Goal: Task Accomplishment & Management: Manage account settings

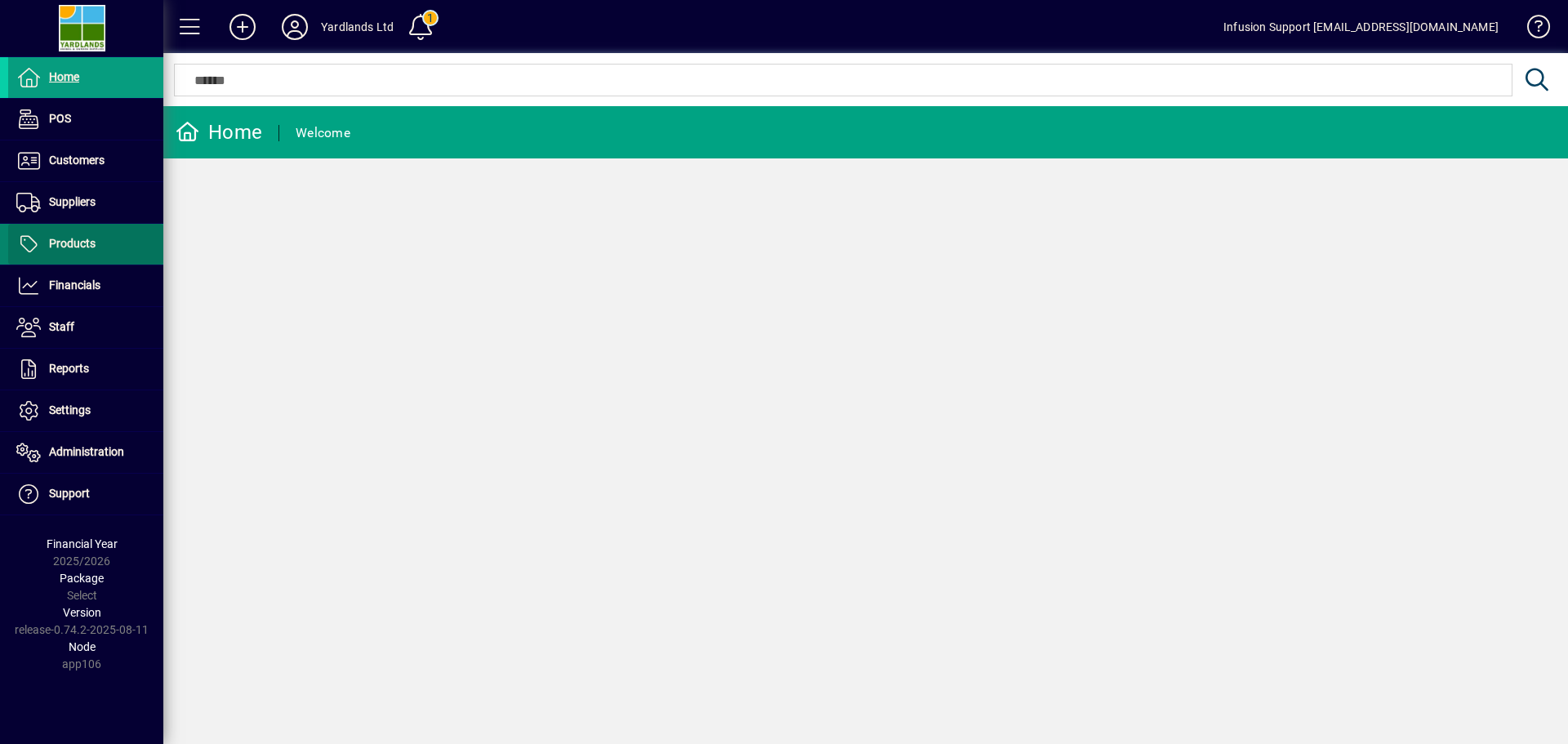
click at [76, 239] on span "Products" at bounding box center [72, 243] width 47 height 13
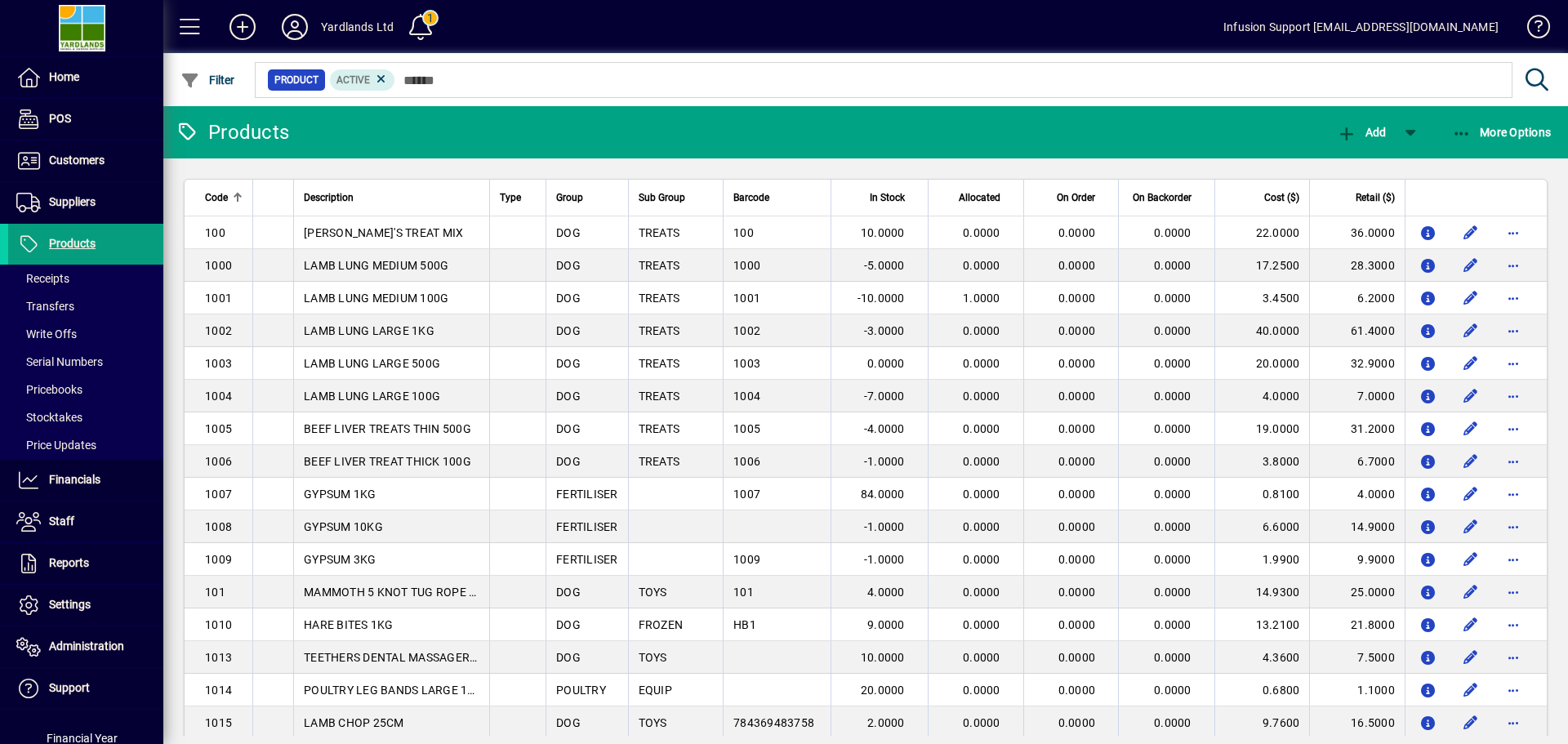
click at [233, 196] on div at bounding box center [235, 194] width 5 height 5
click at [233, 196] on div at bounding box center [237, 197] width 10 height 10
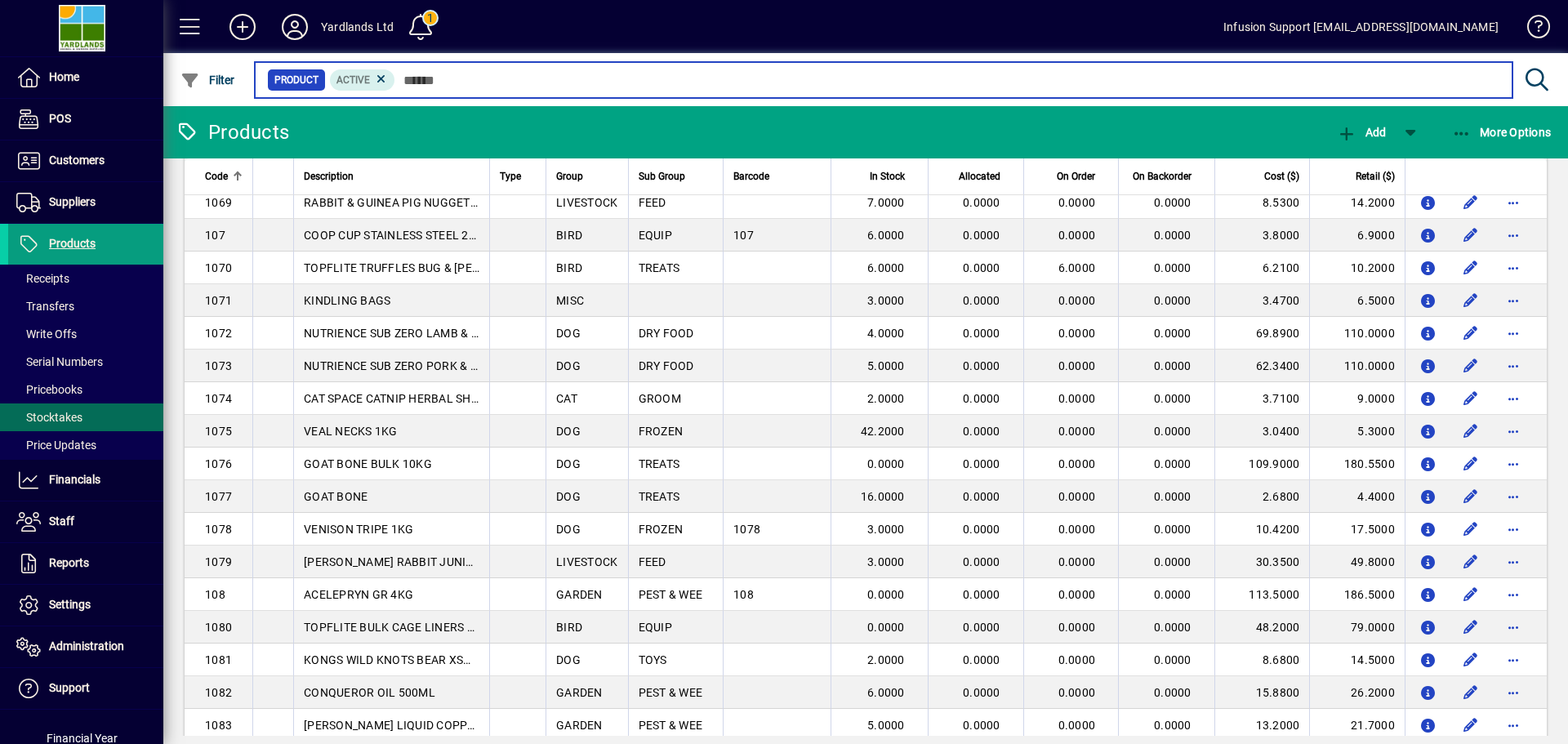
scroll to position [2448, 0]
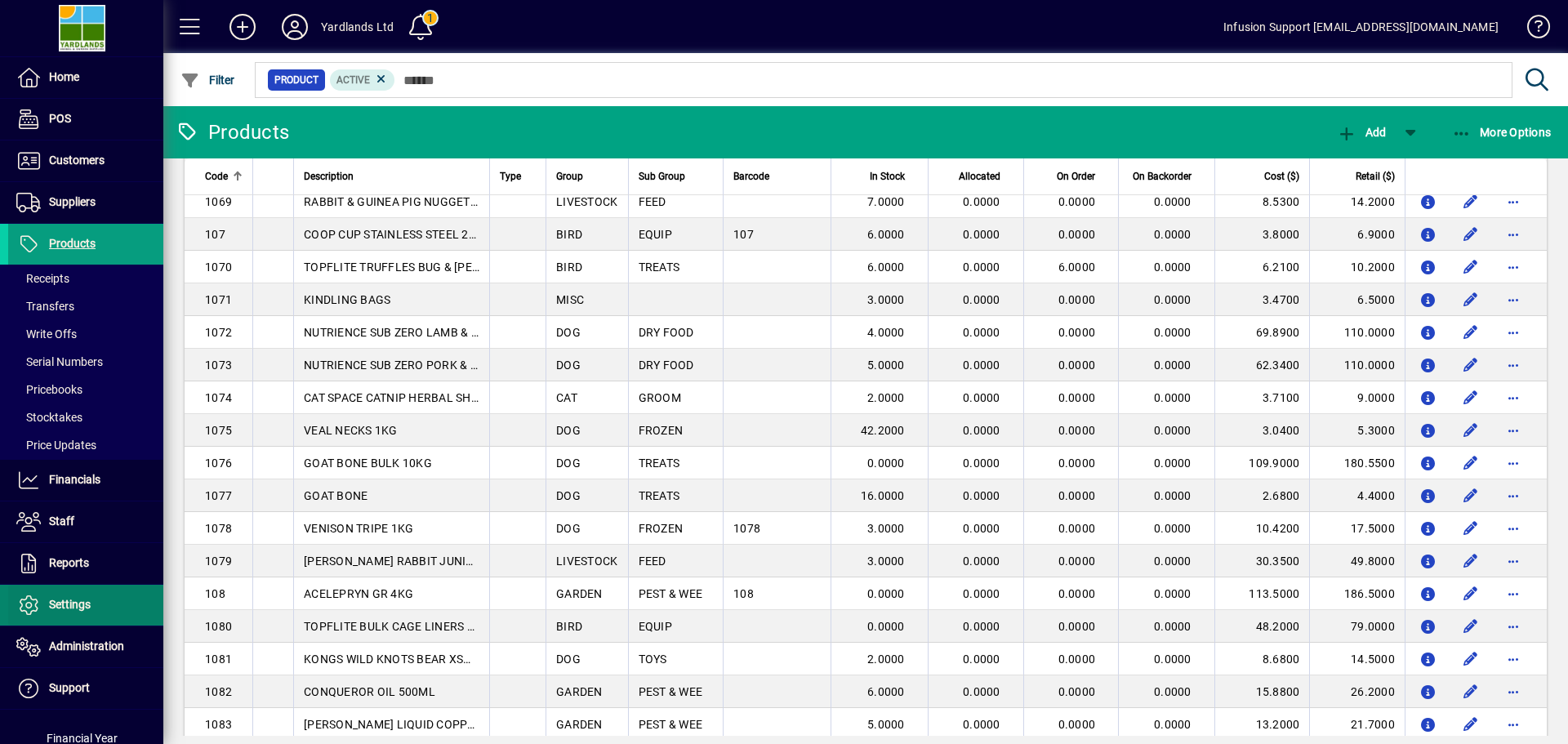
click at [66, 599] on span "Settings" at bounding box center [70, 604] width 42 height 13
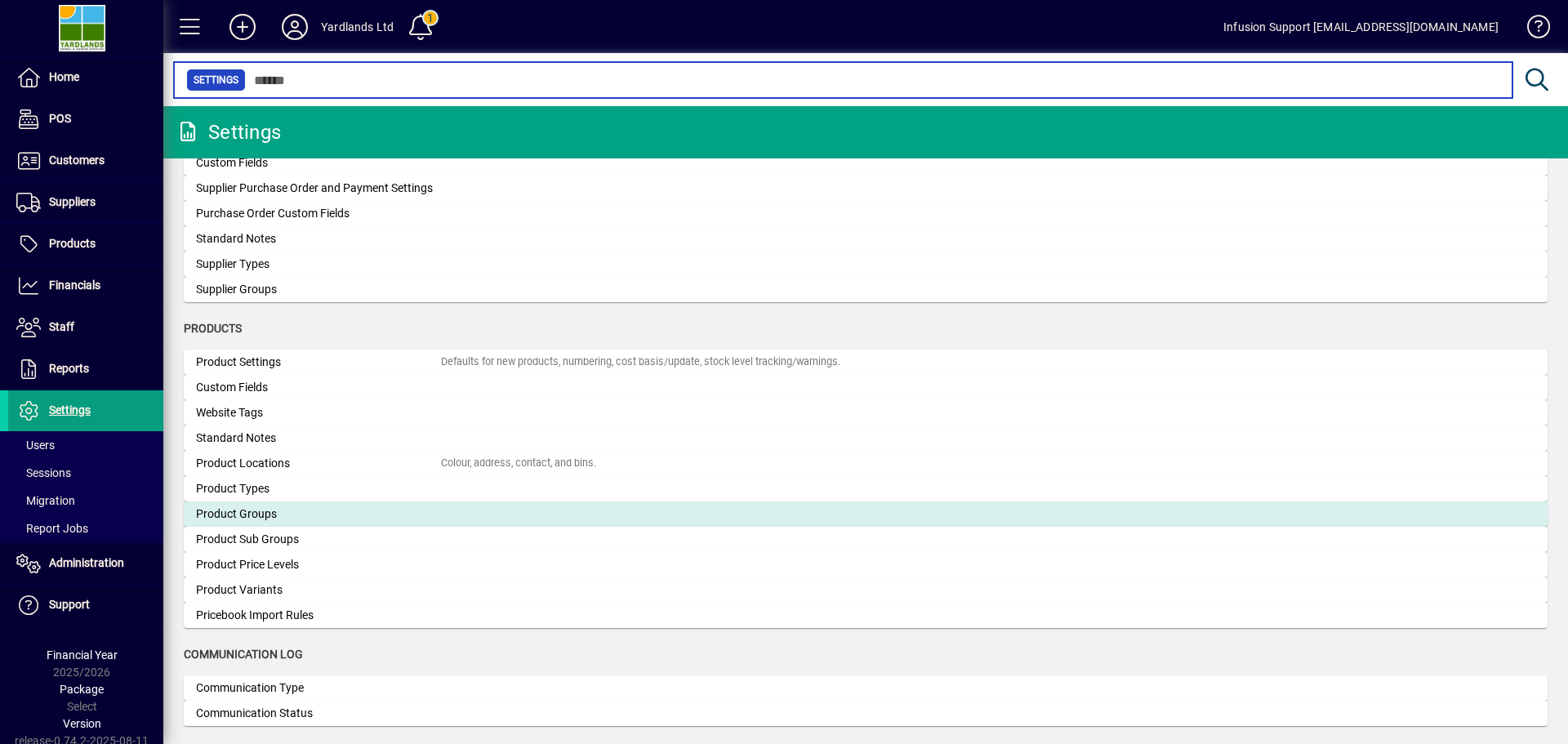
scroll to position [1460, 0]
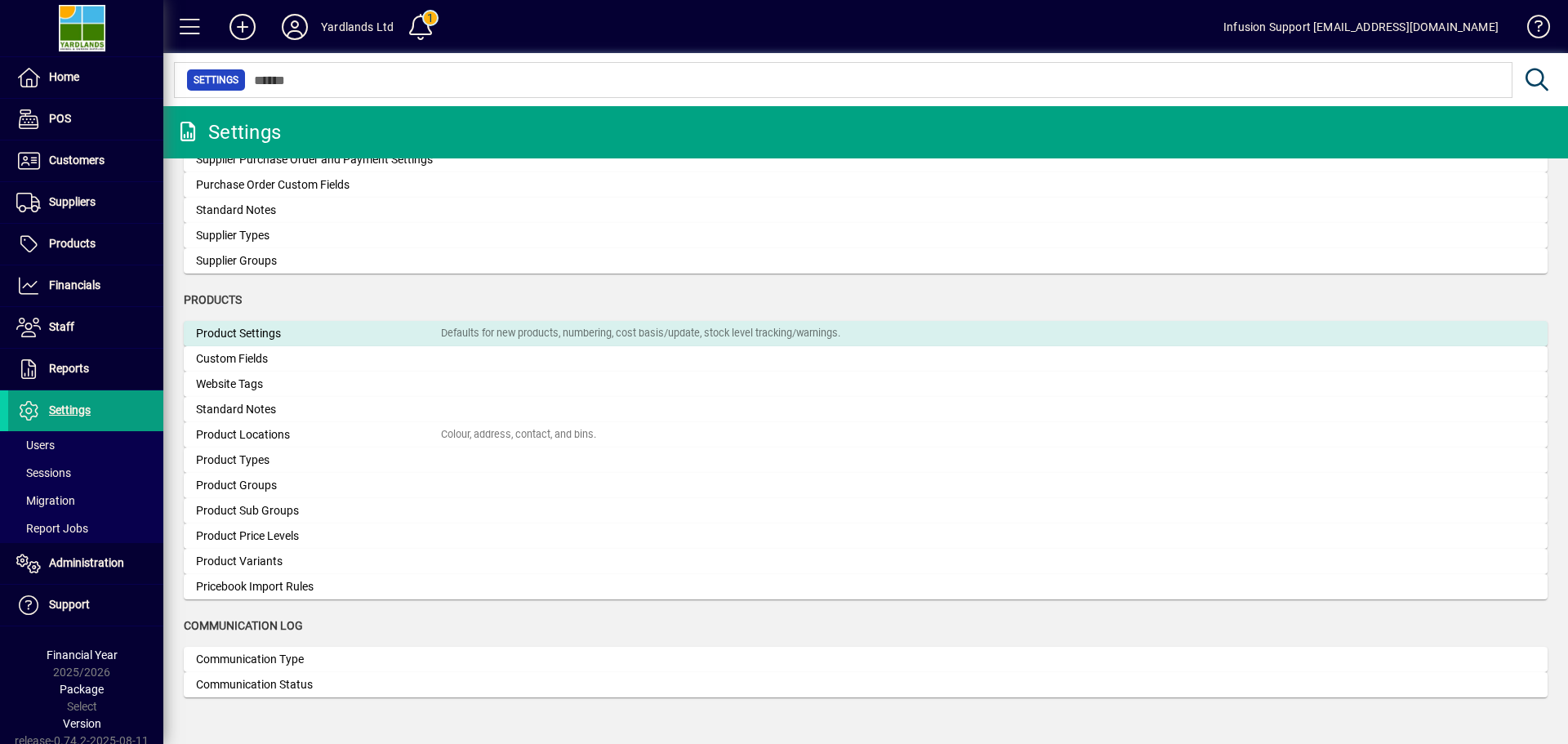
click at [286, 337] on div "Product Settings" at bounding box center [319, 333] width 245 height 17
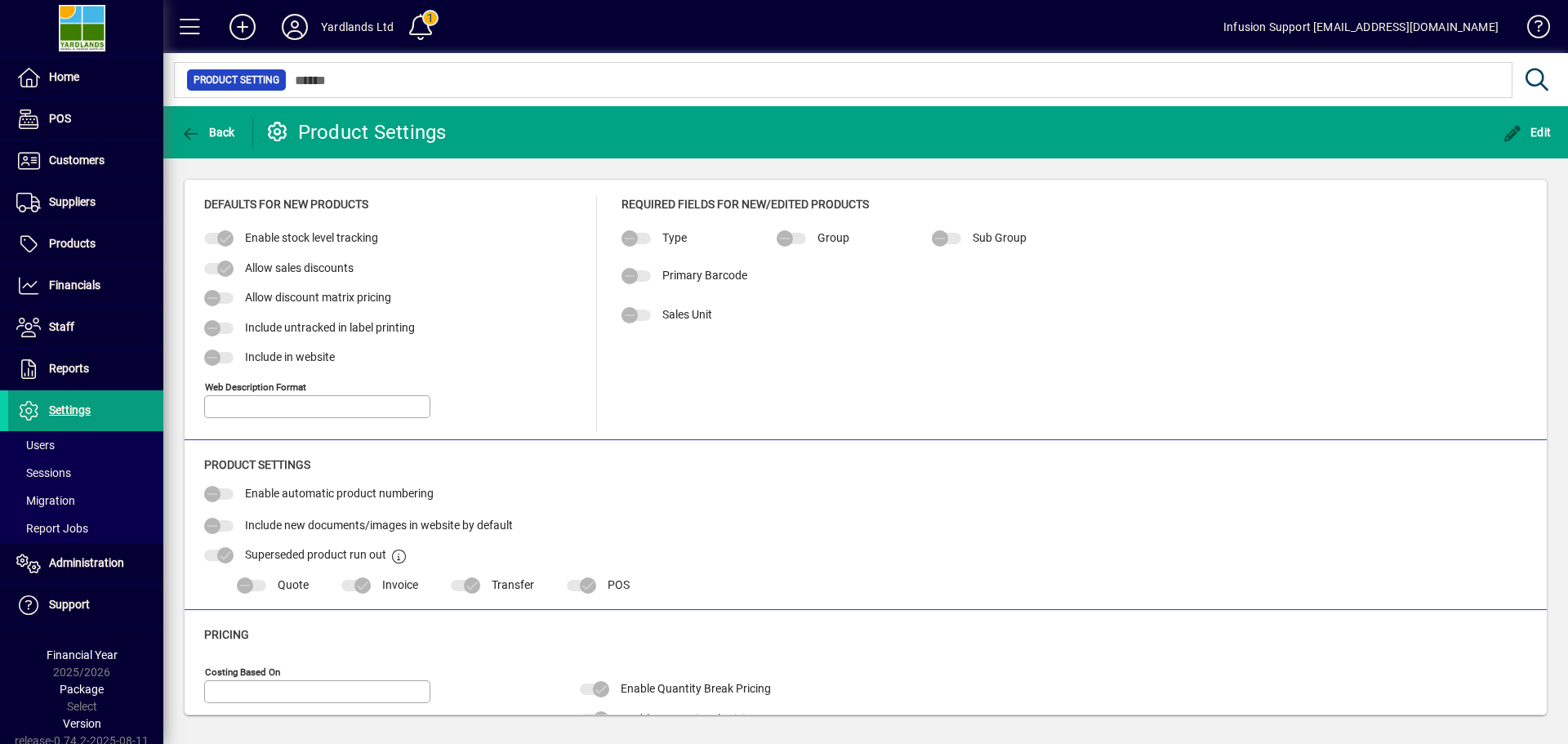
type input "**********"
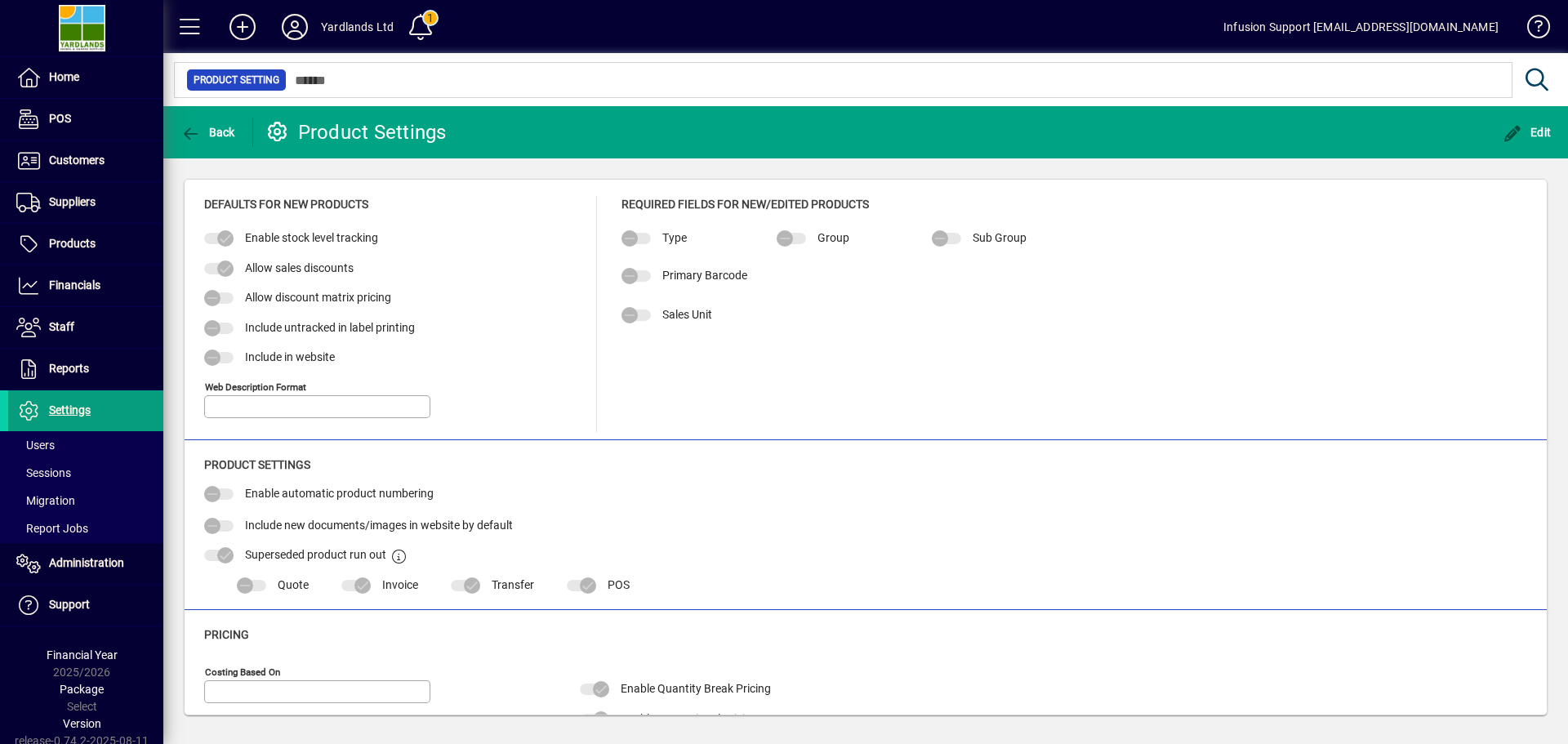
type input "**********"
type input "******"
type input "**********"
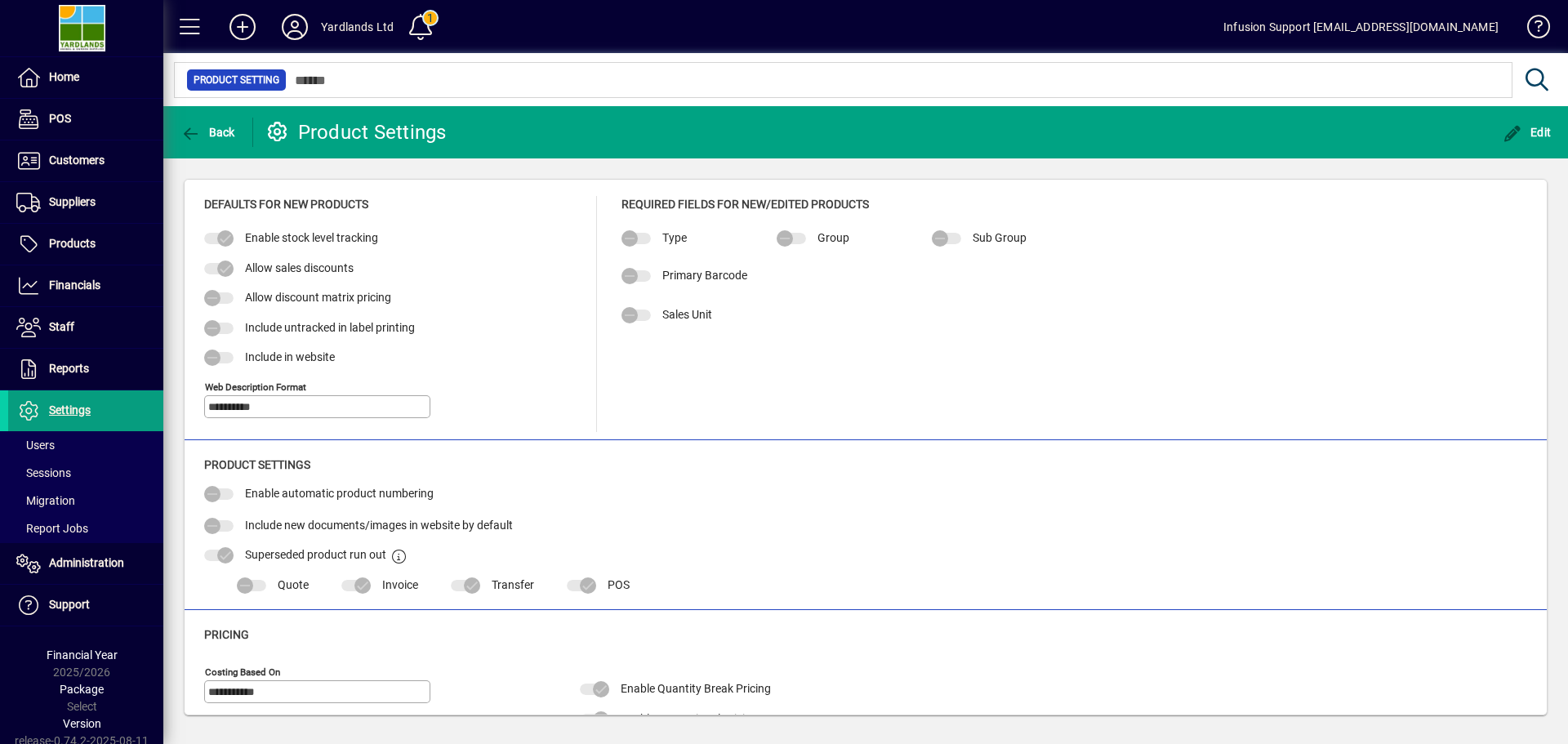
type input "**********"
click at [488, 323] on div "Include untracked in label printing" at bounding box center [392, 327] width 376 height 17
click at [1545, 130] on span "Edit" at bounding box center [1527, 132] width 49 height 13
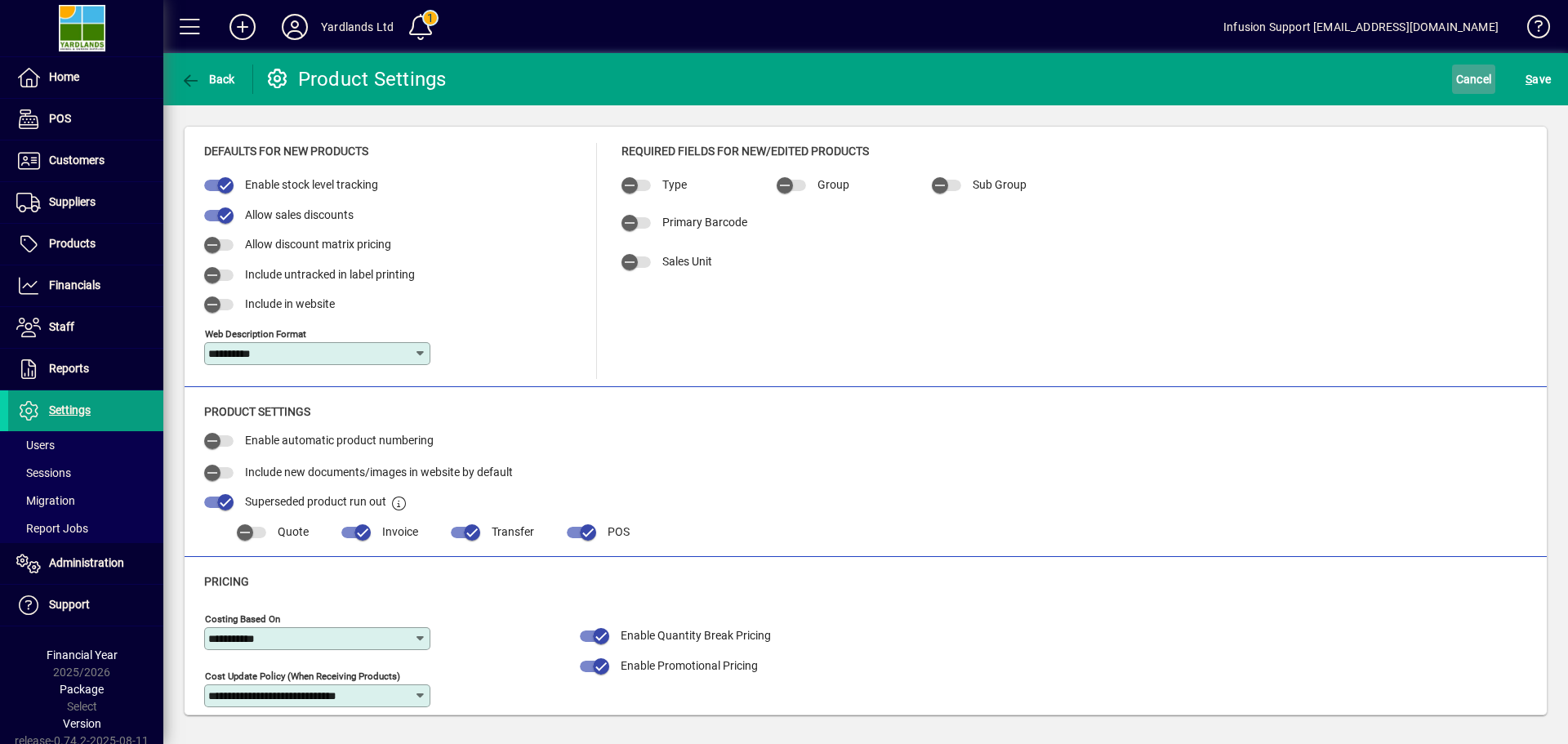
click at [1477, 79] on span "Cancel" at bounding box center [1474, 79] width 36 height 26
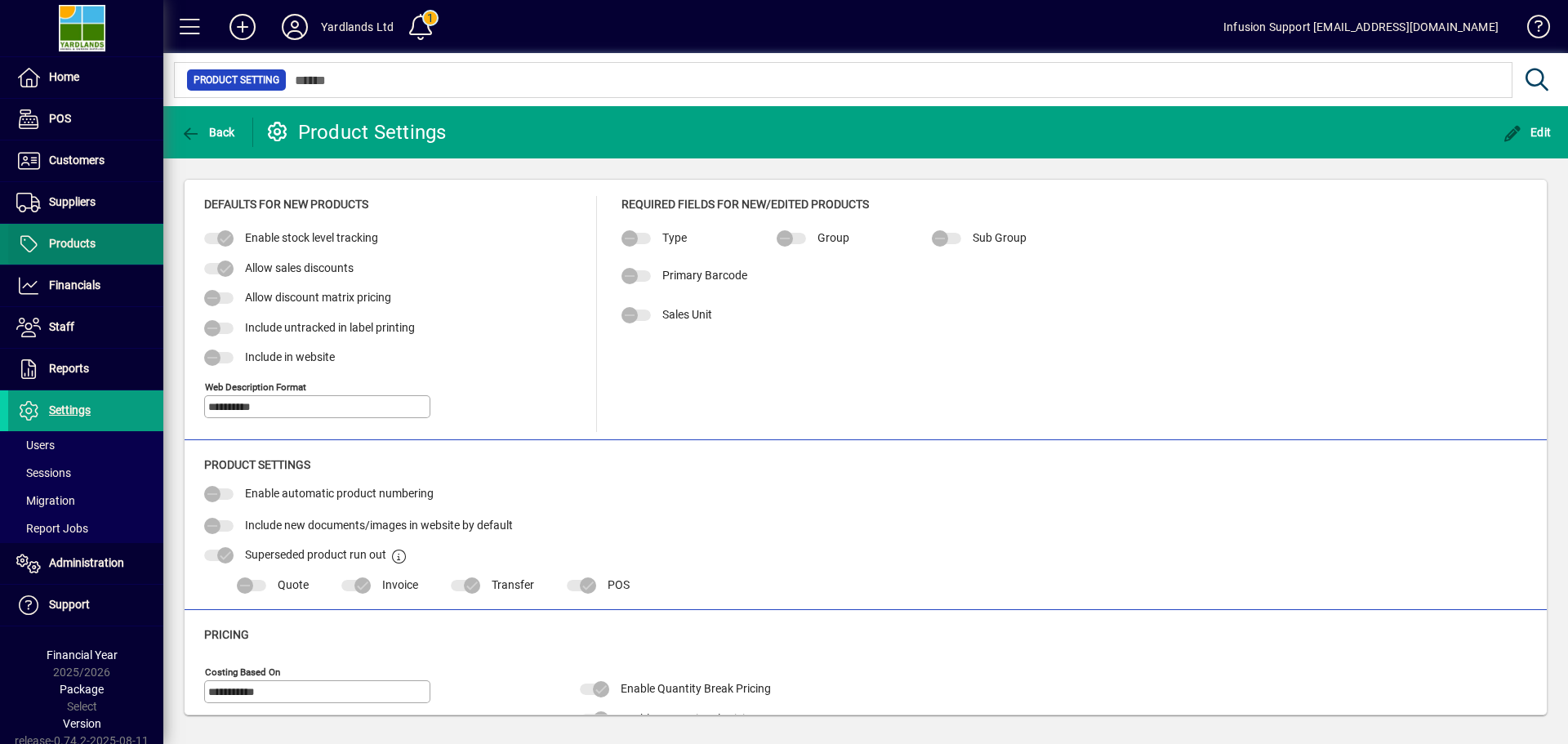
click at [38, 226] on link "Products" at bounding box center [86, 243] width 156 height 41
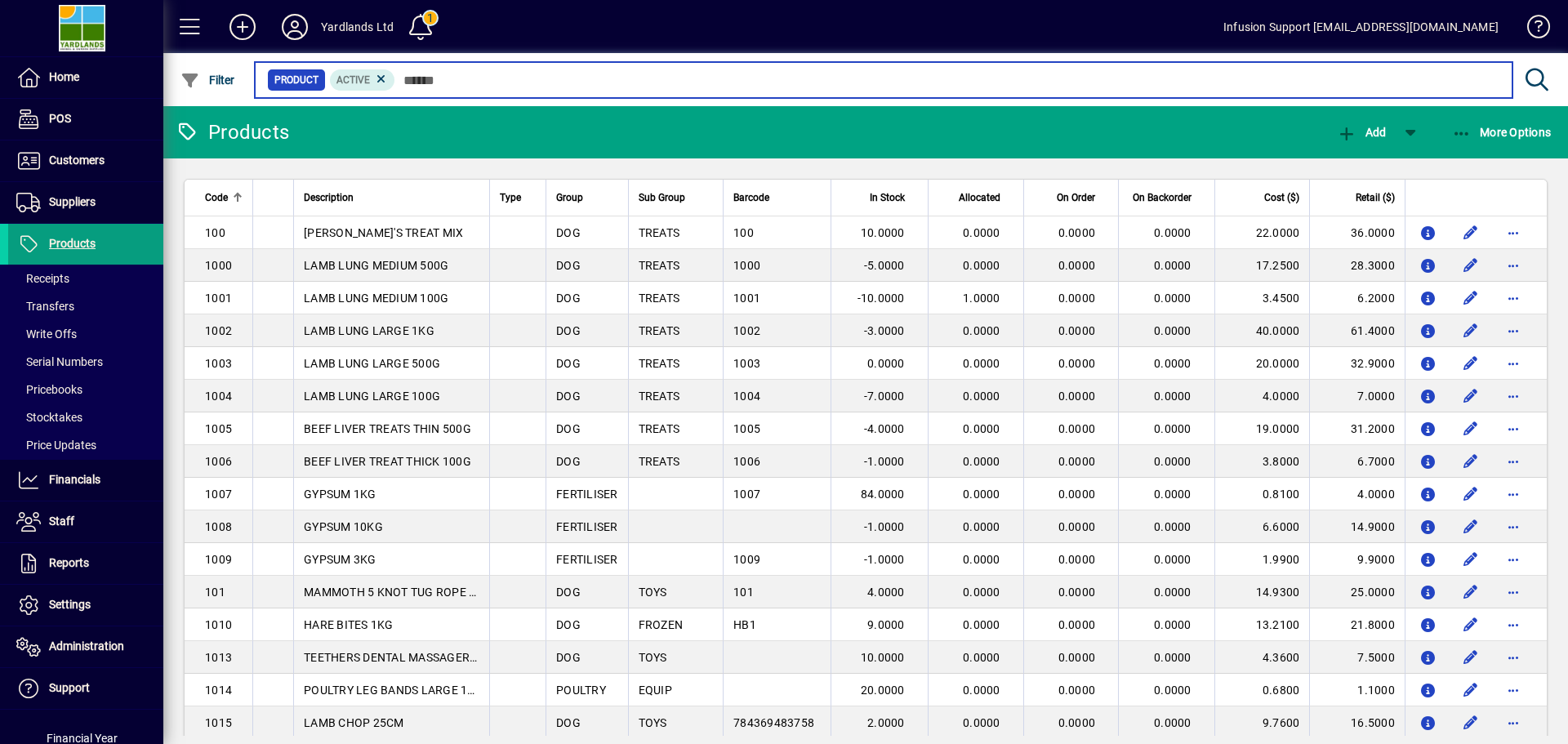
drag, startPoint x: 496, startPoint y: 75, endPoint x: 729, endPoint y: 84, distance: 233.2
click at [498, 74] on input "text" at bounding box center [947, 80] width 1104 height 23
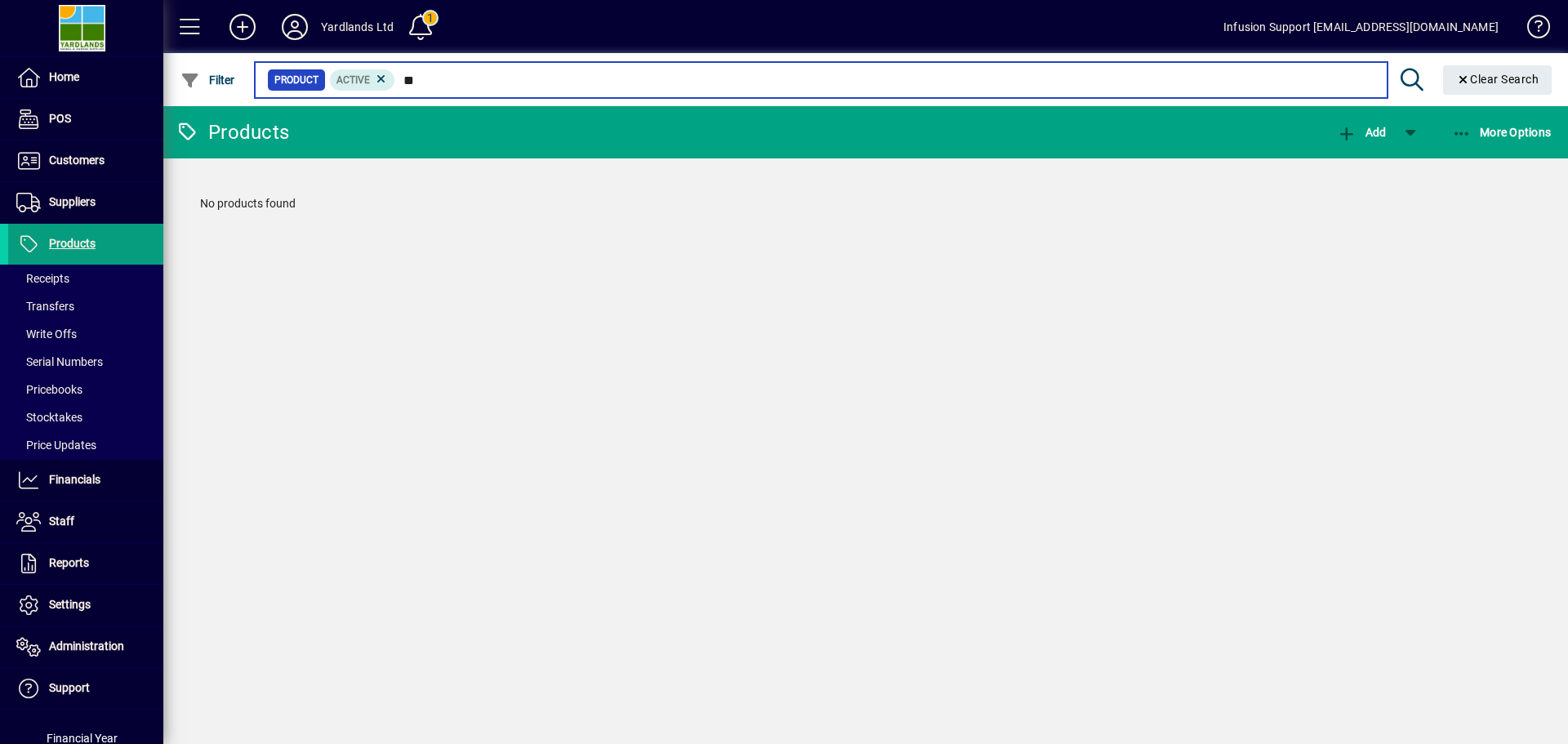
type input "*"
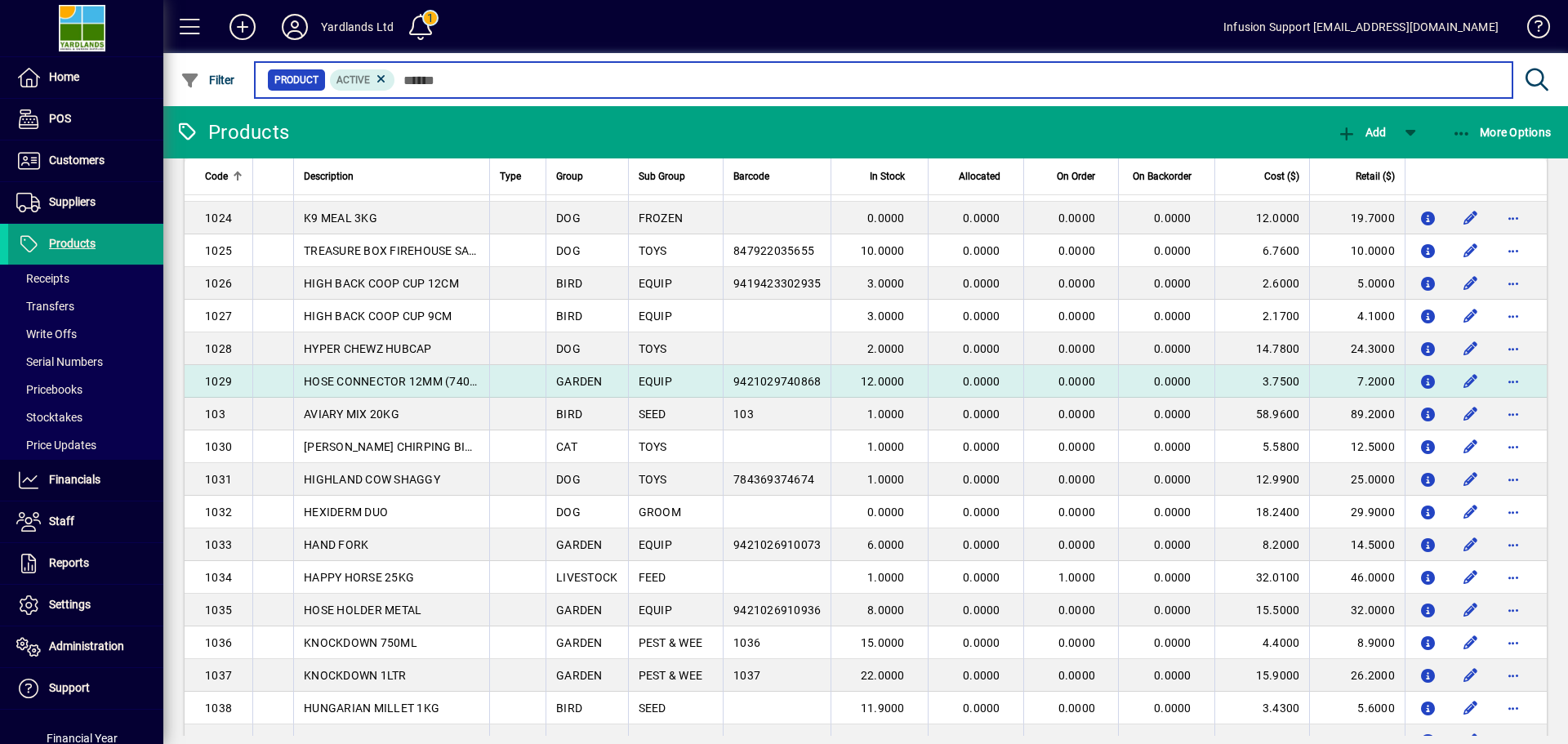
scroll to position [833, 0]
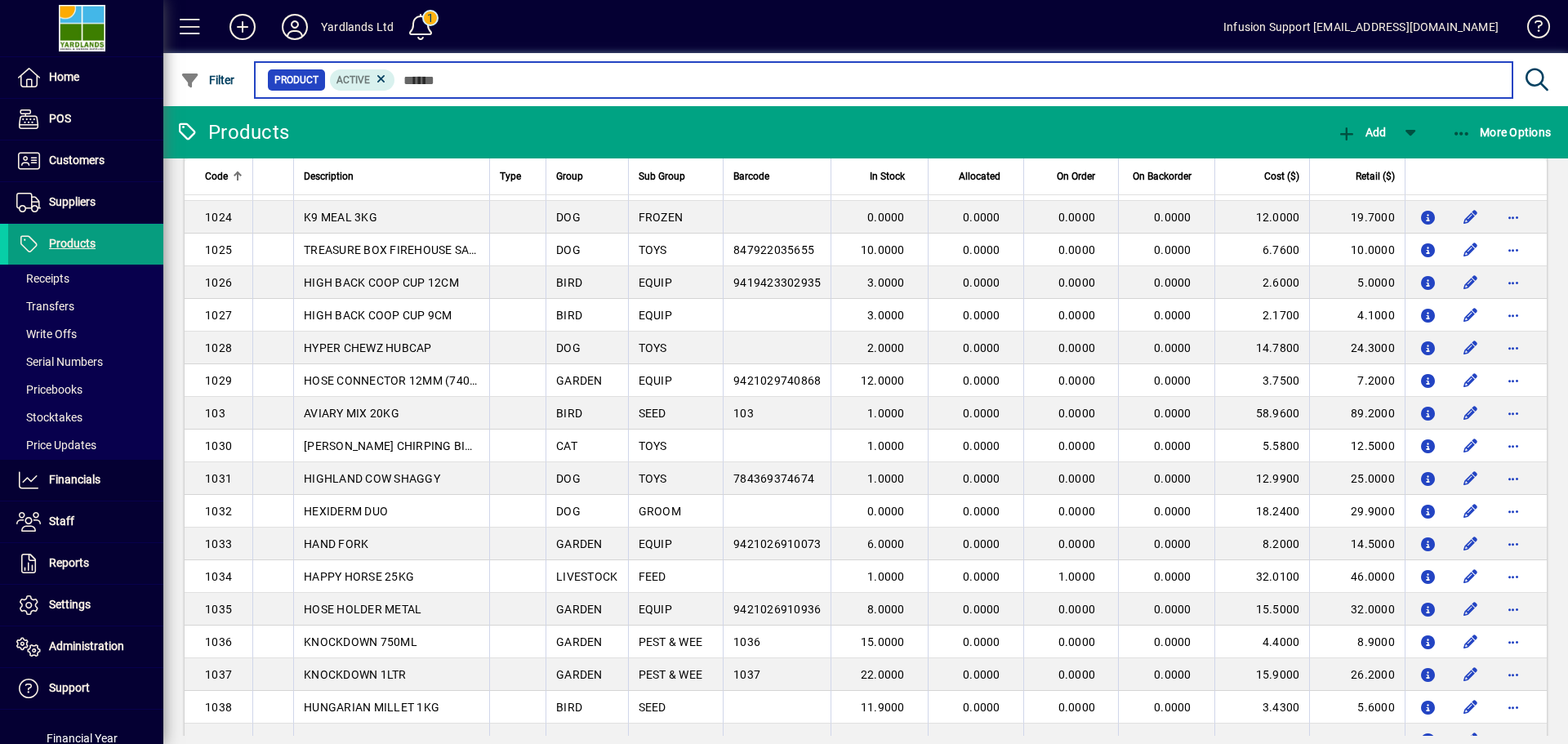
click at [500, 81] on input "text" at bounding box center [947, 80] width 1104 height 23
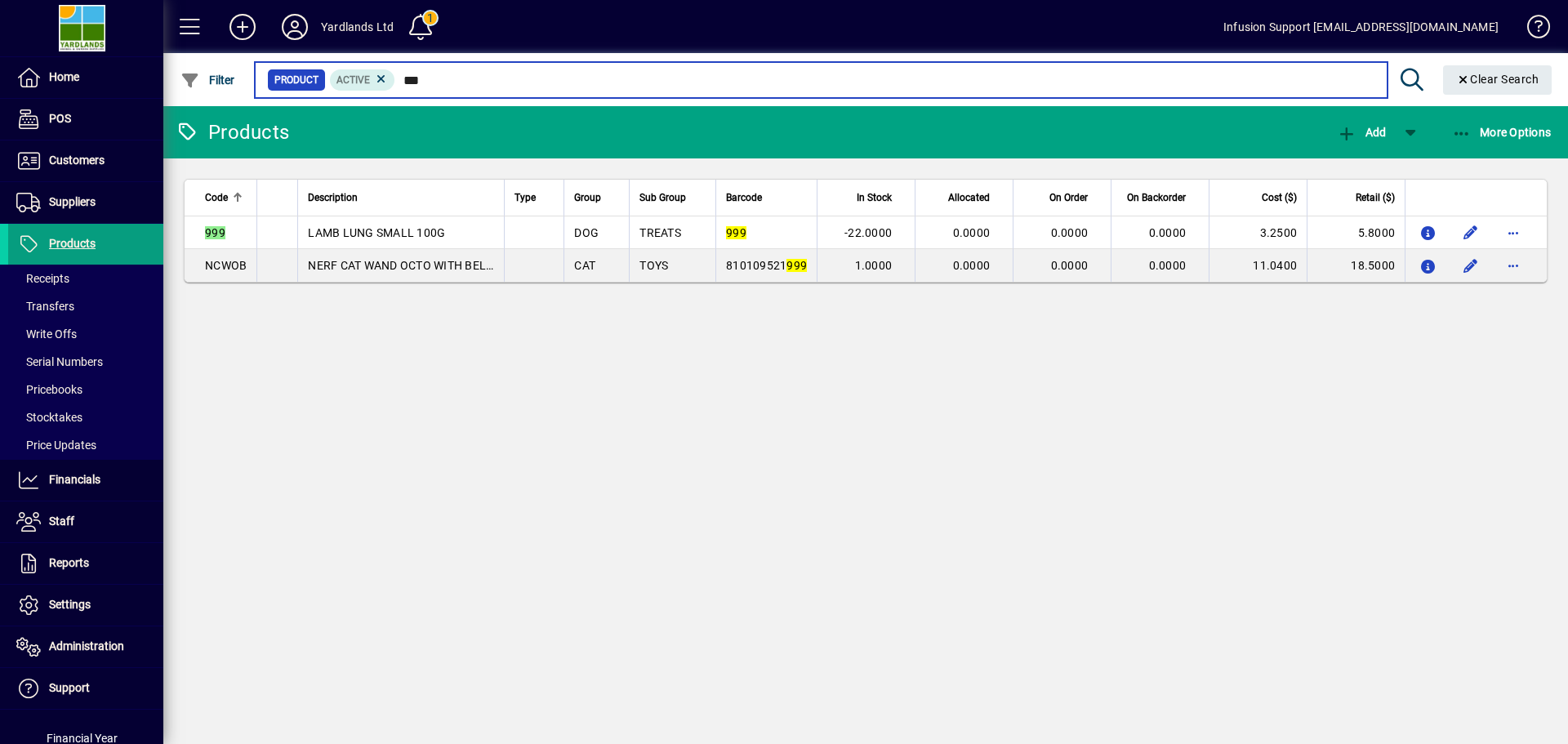
type input "***"
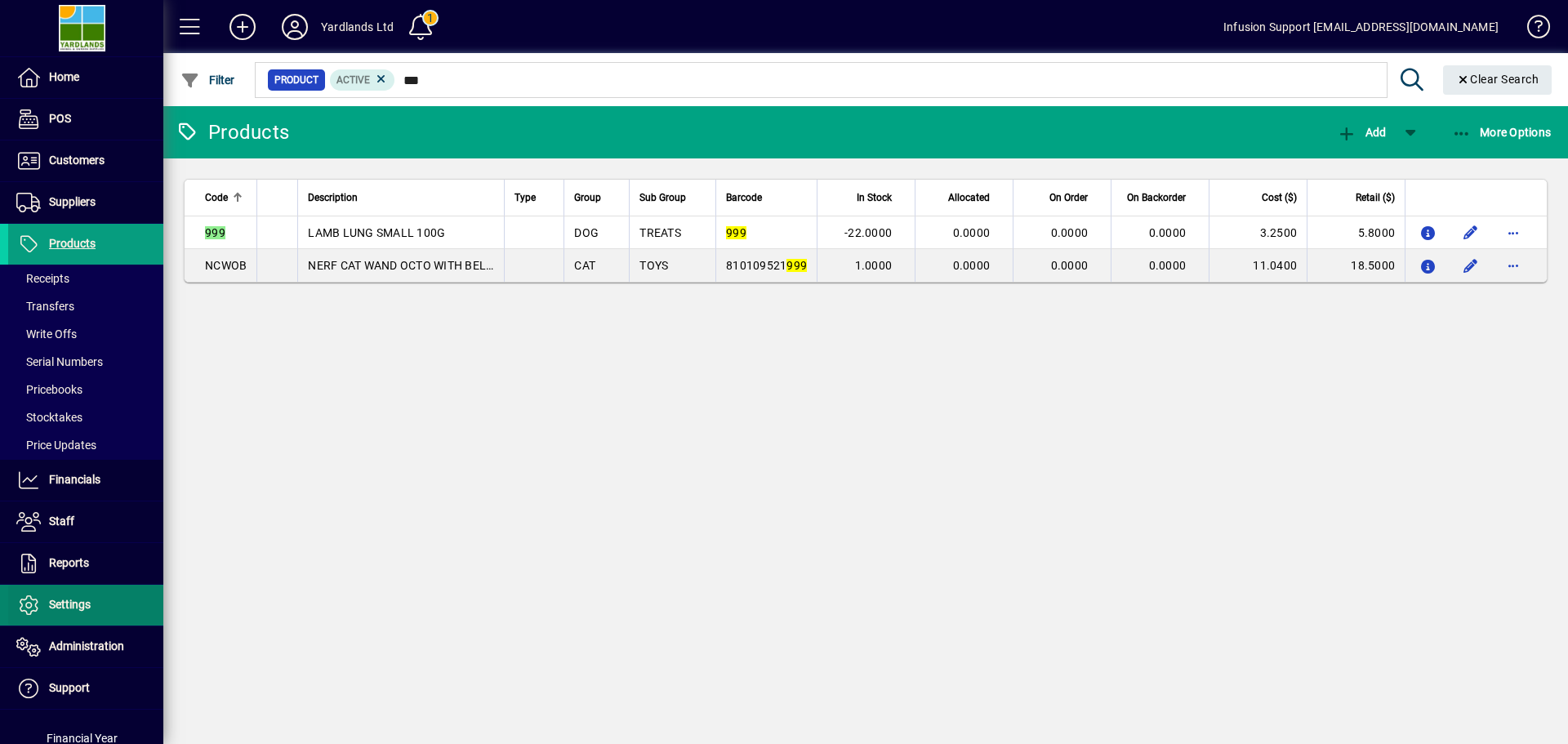
drag, startPoint x: 88, startPoint y: 601, endPoint x: 103, endPoint y: 594, distance: 16.6
click at [88, 601] on span "Settings" at bounding box center [70, 604] width 42 height 13
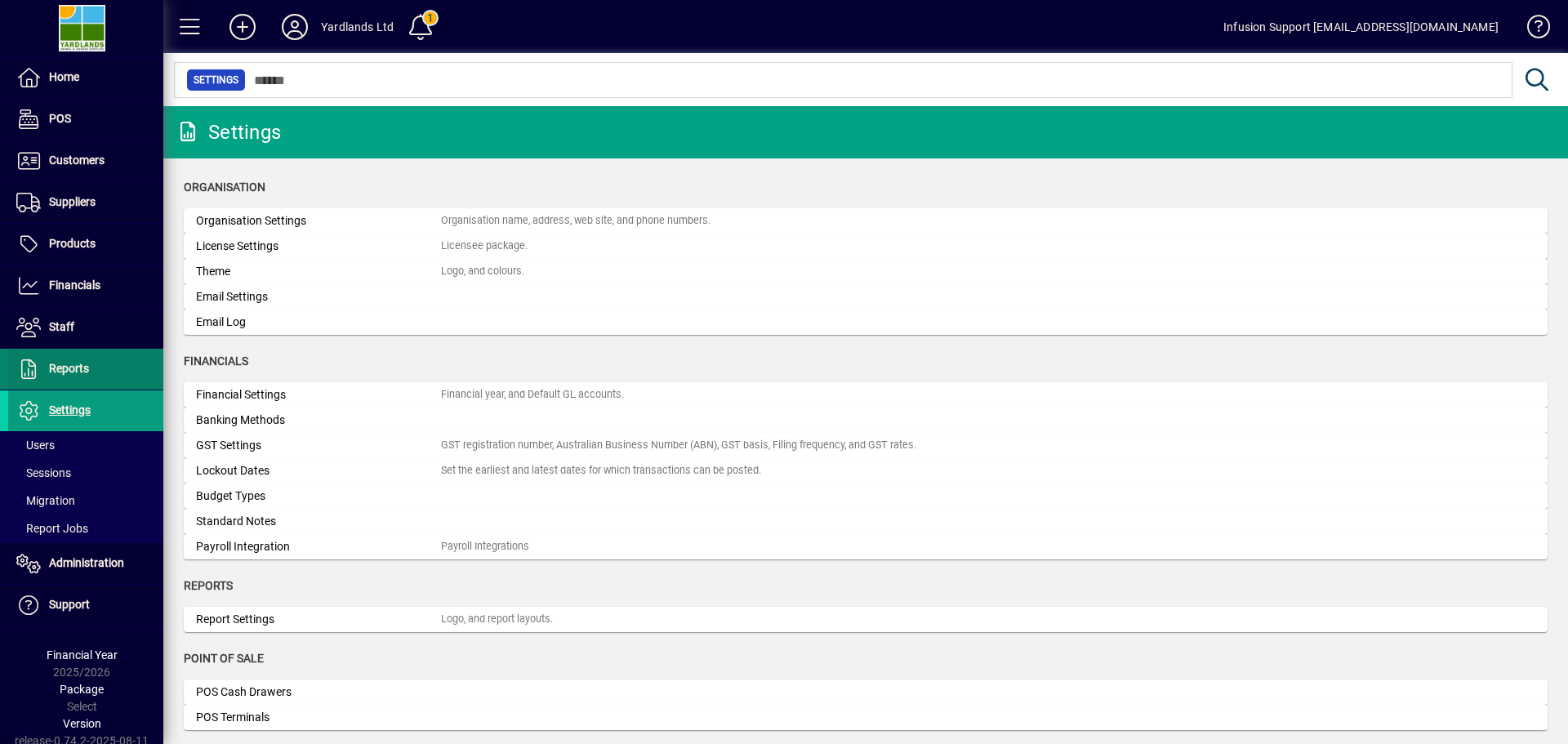
click at [91, 377] on span at bounding box center [86, 369] width 156 height 39
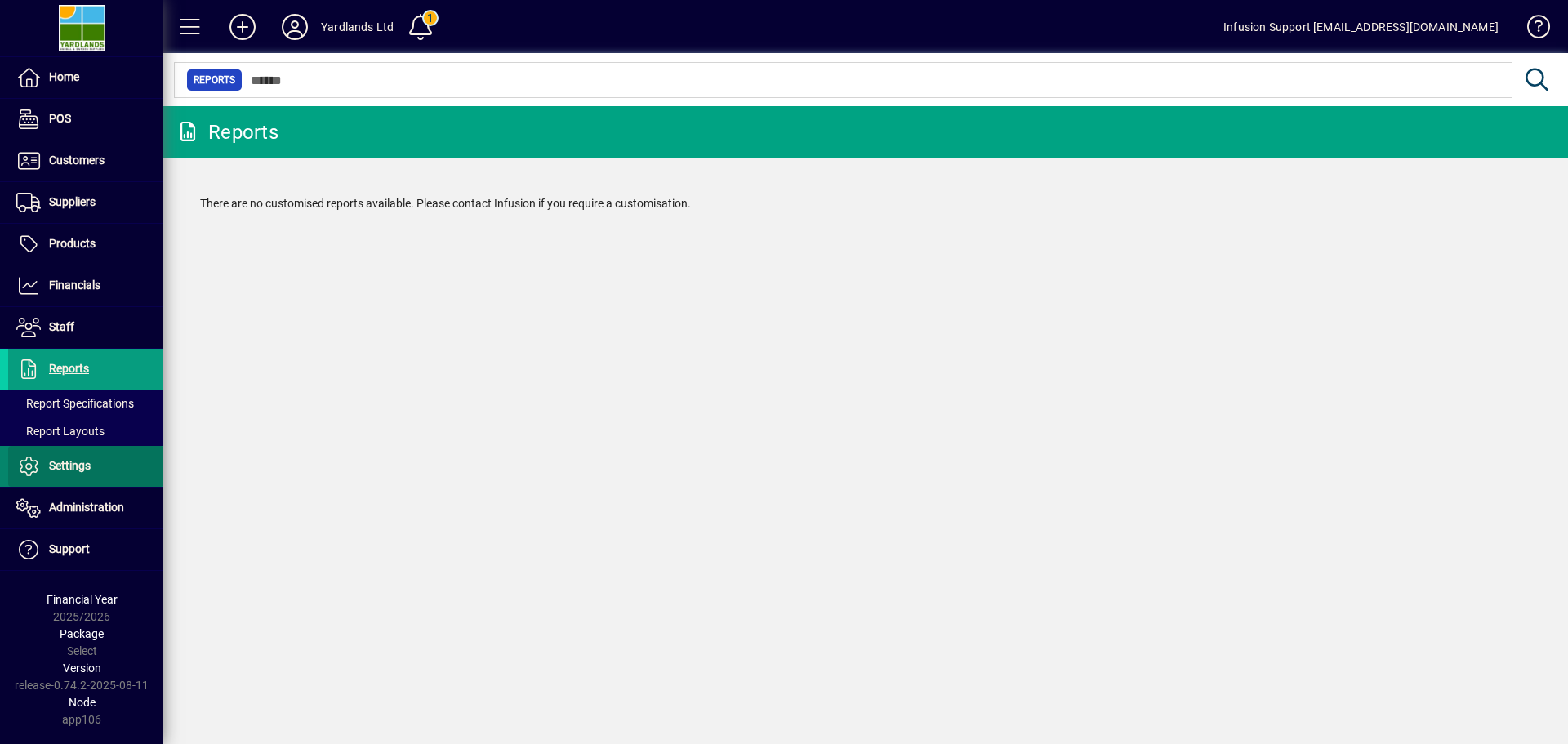
click at [70, 462] on span "Settings" at bounding box center [70, 465] width 42 height 13
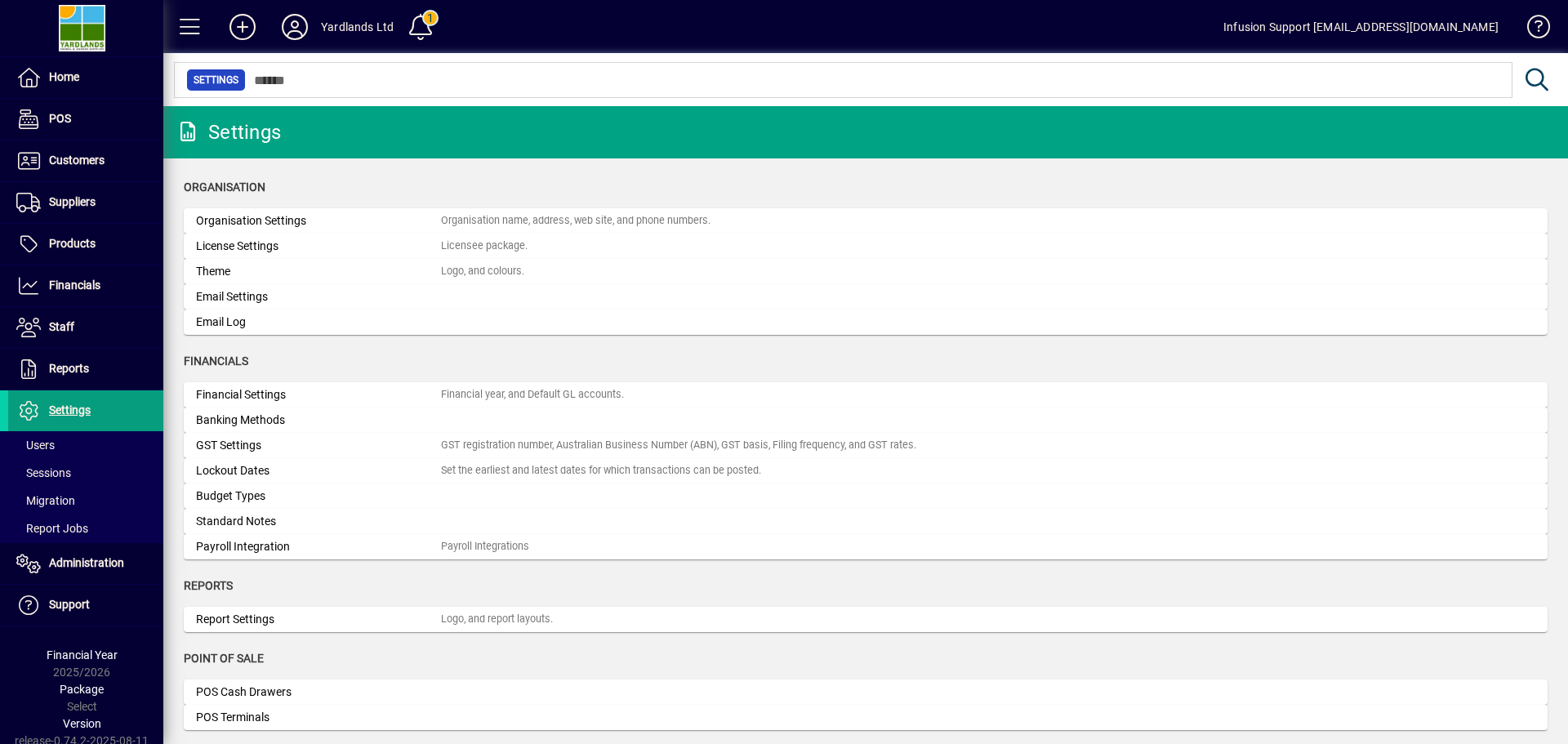
click at [239, 617] on div "Report Settings" at bounding box center [319, 619] width 245 height 17
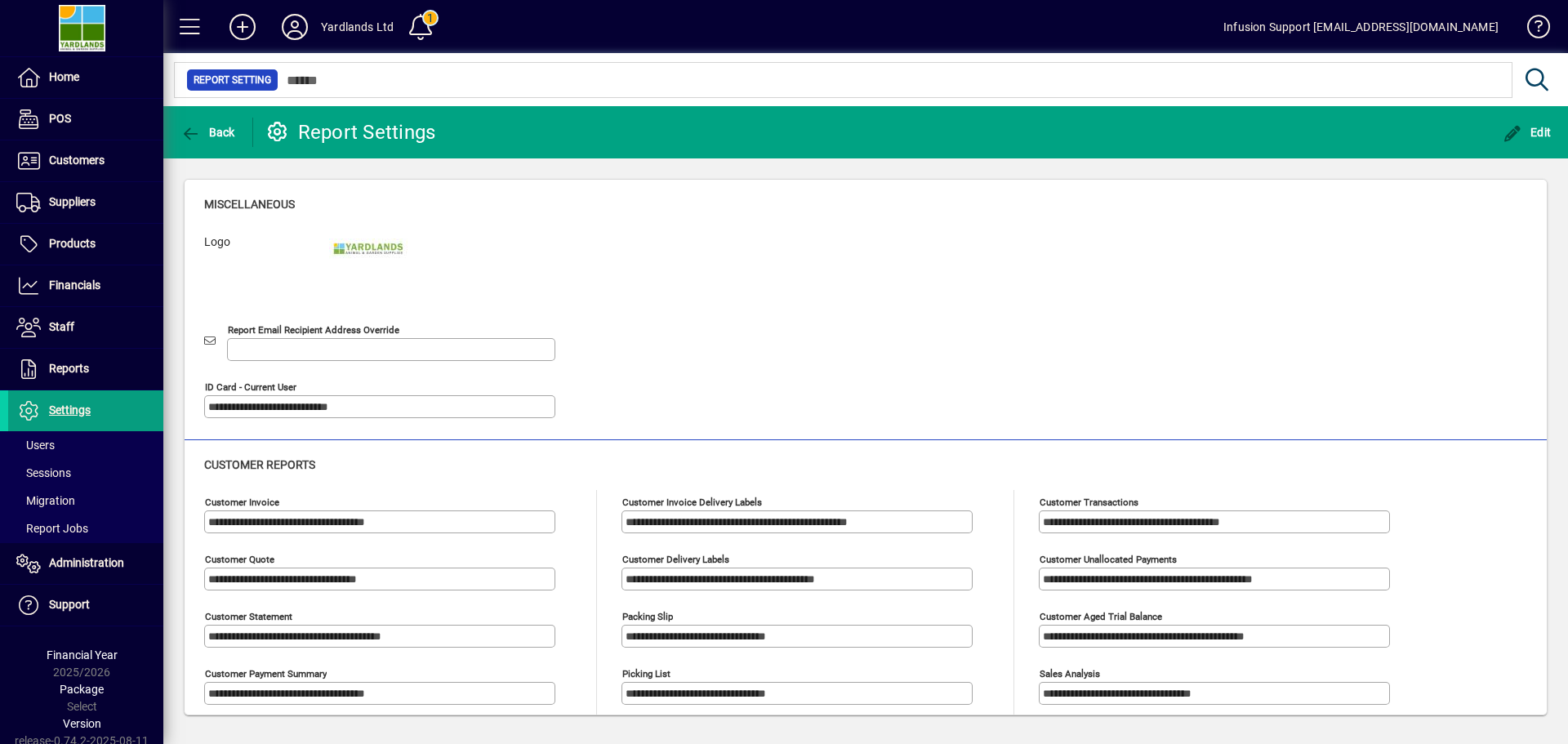
type input "**********"
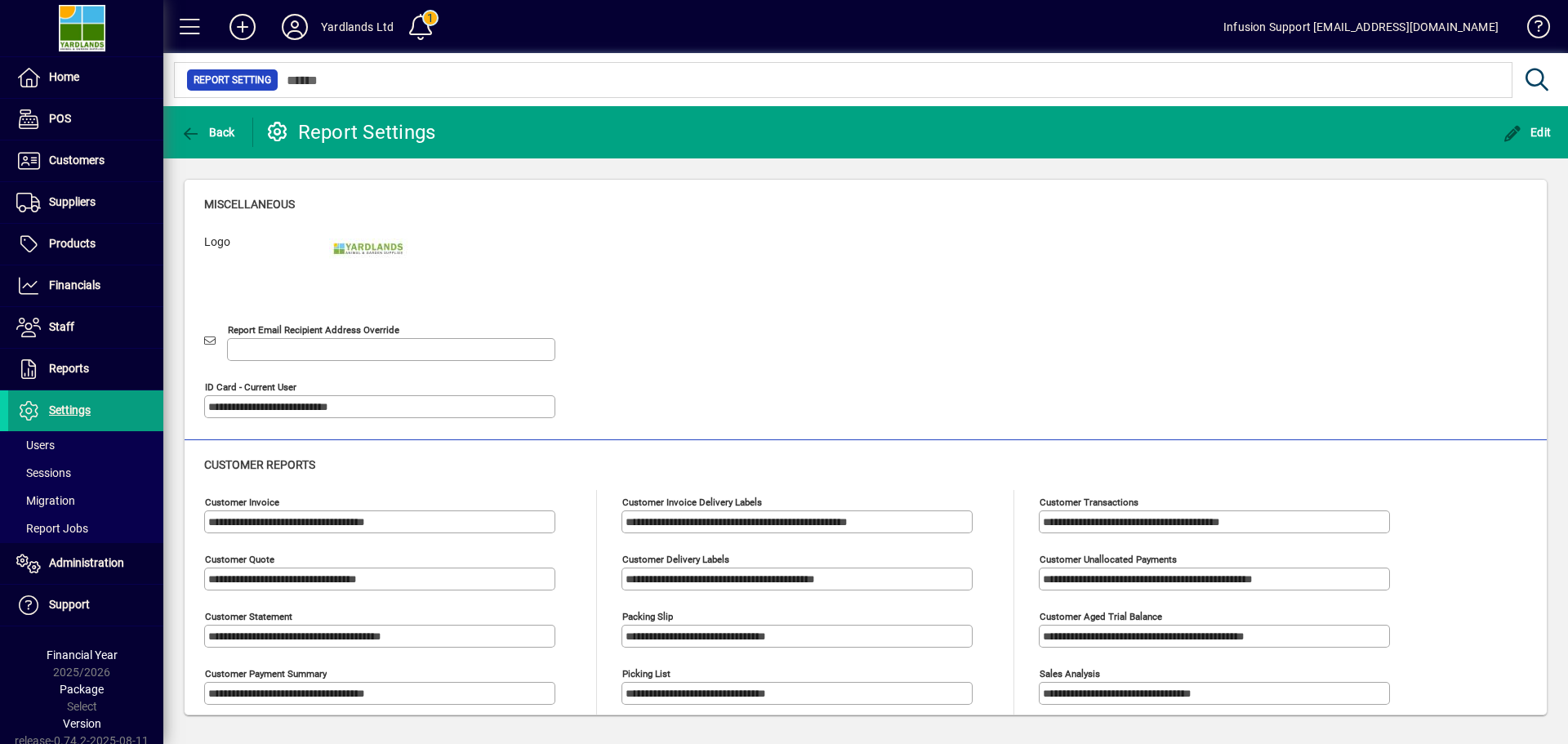
type input "**********"
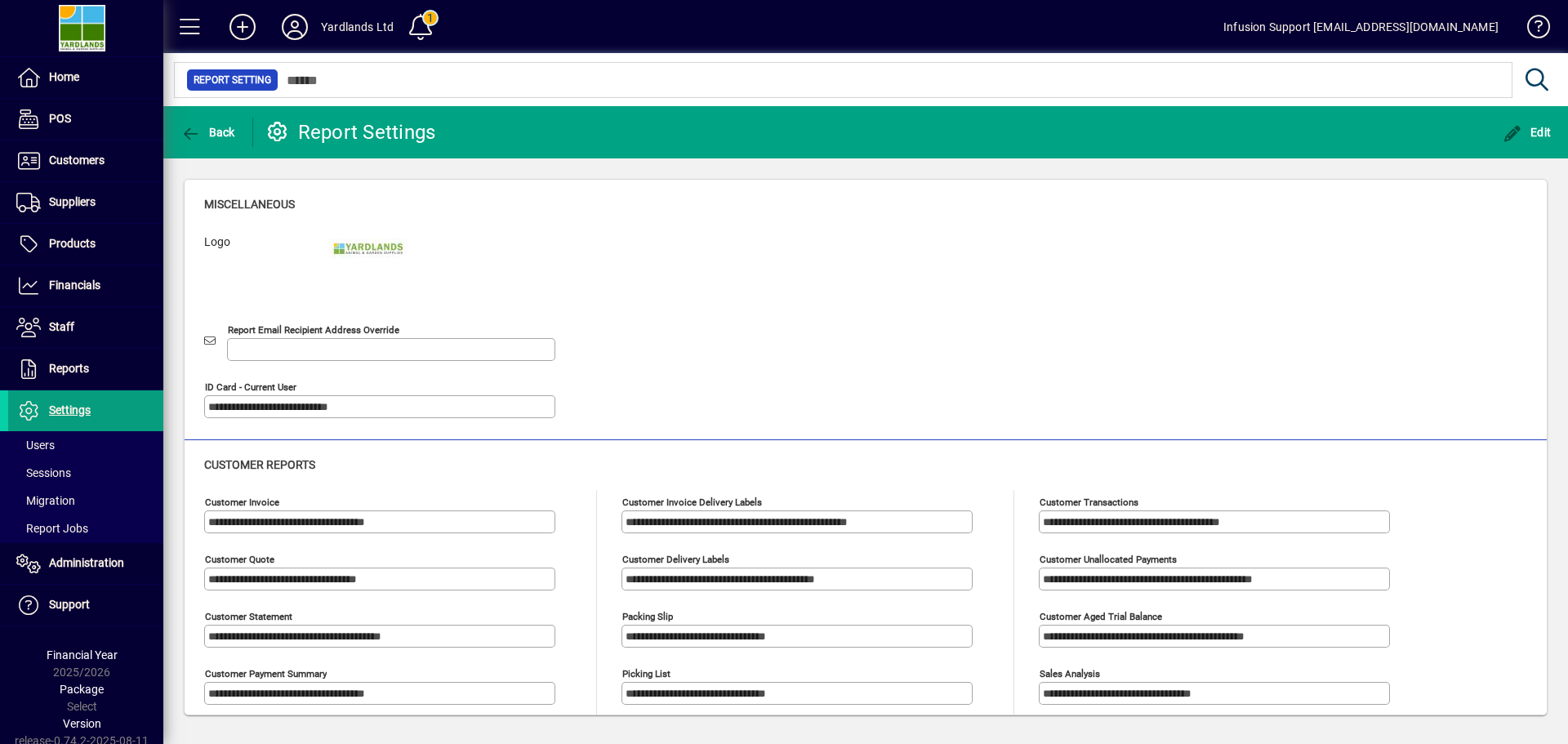
type input "**********"
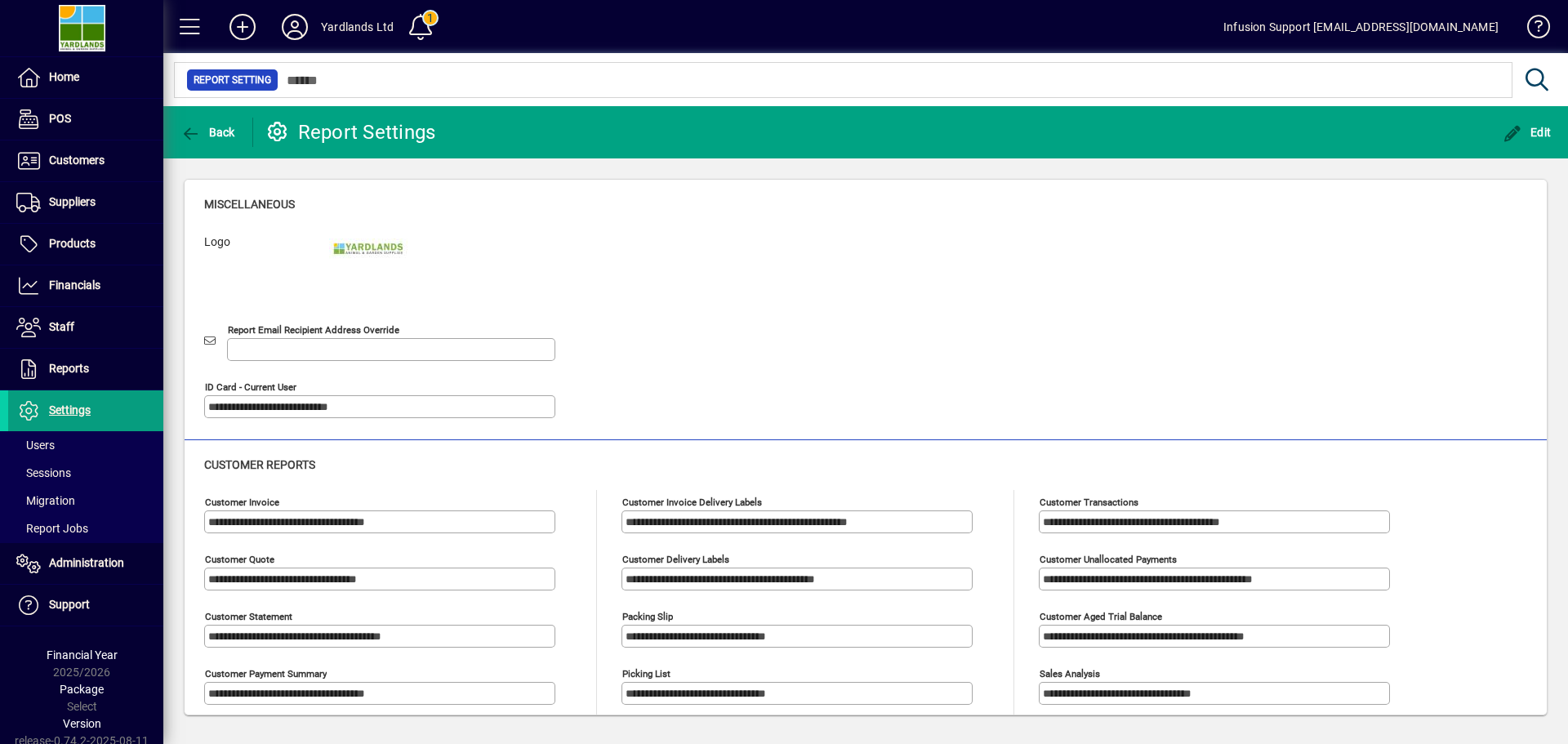
type input "**********"
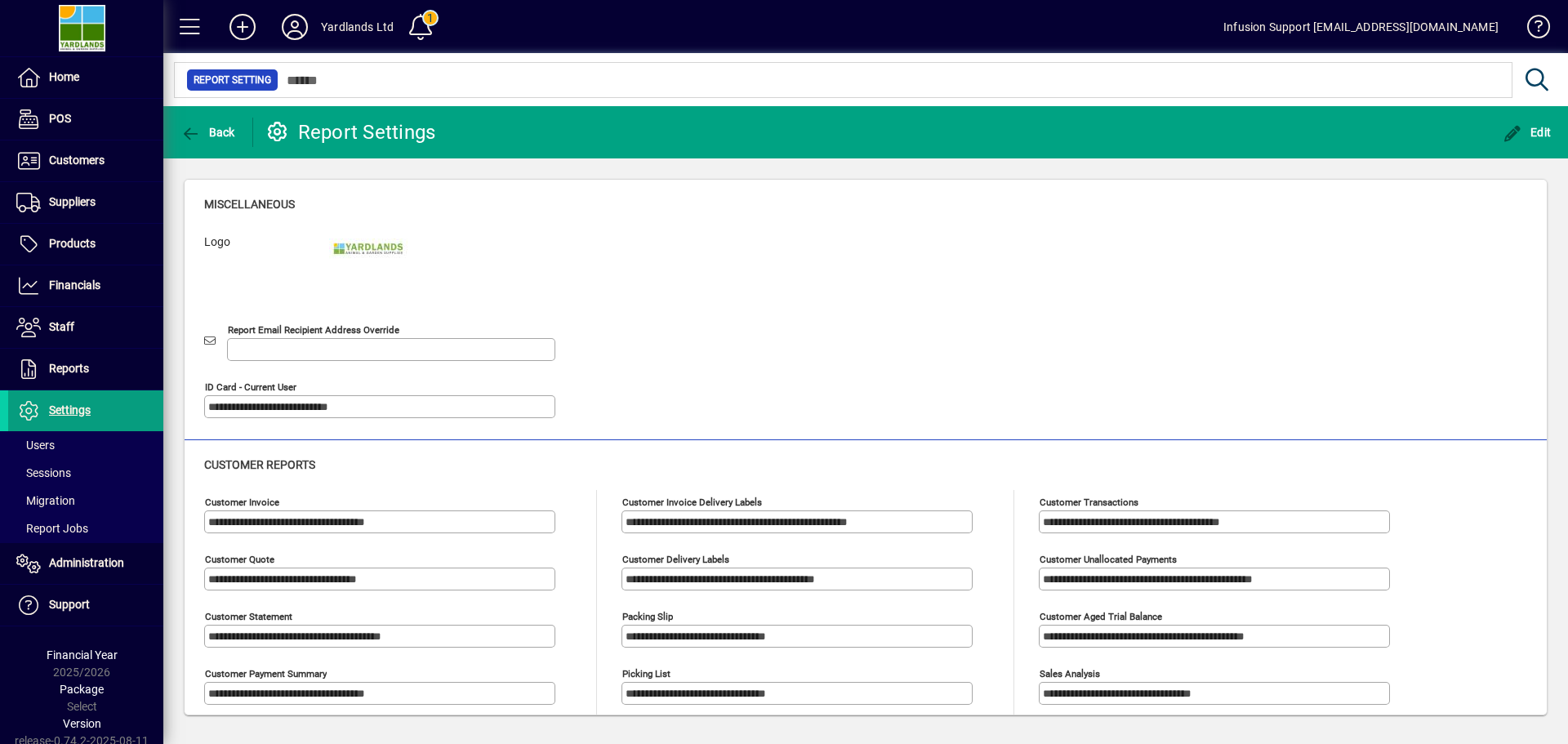
type input "**********"
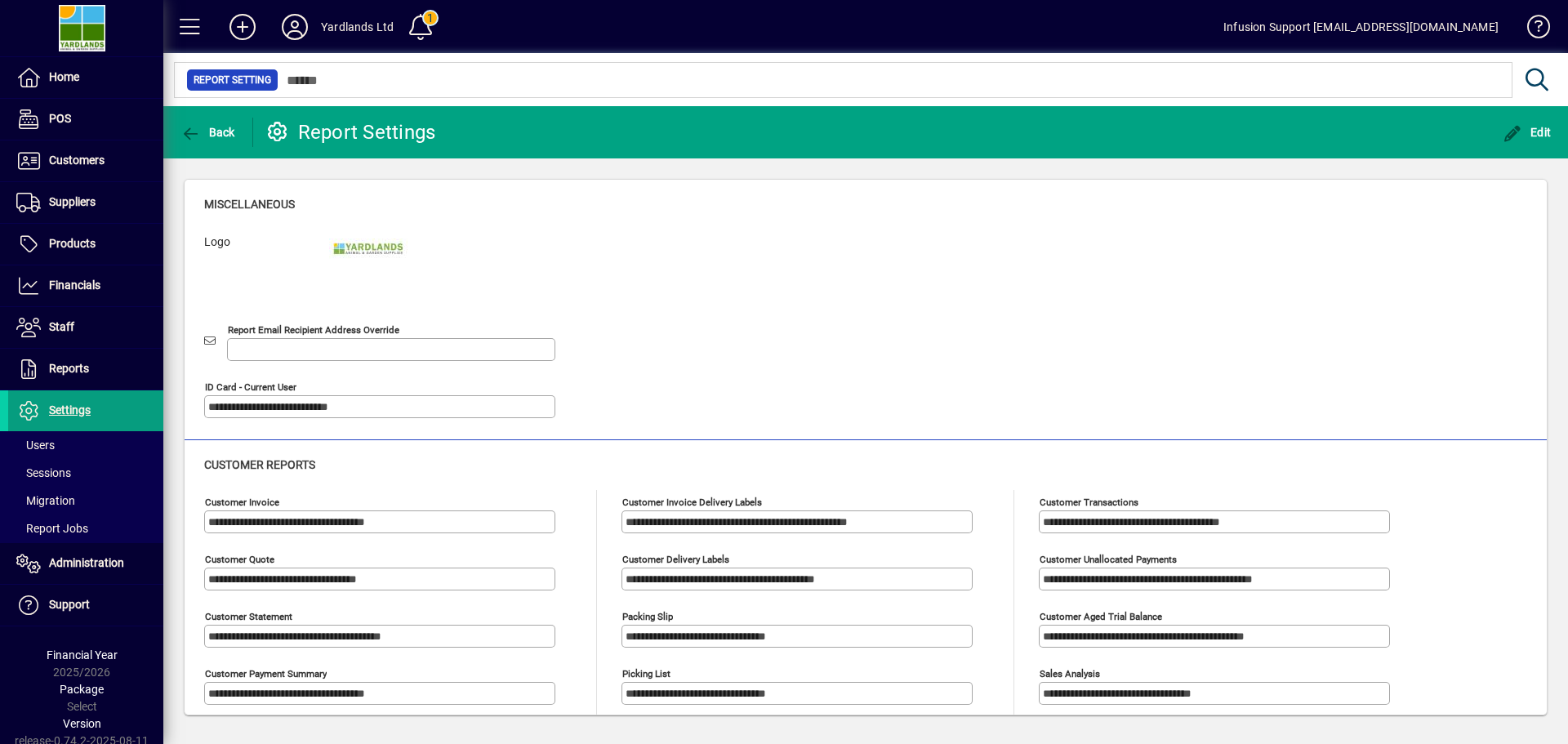
type input "**********"
drag, startPoint x: 230, startPoint y: 327, endPoint x: 413, endPoint y: 328, distance: 183.0
click at [413, 328] on div "Report Email Recipient Address Override" at bounding box center [380, 341] width 351 height 39
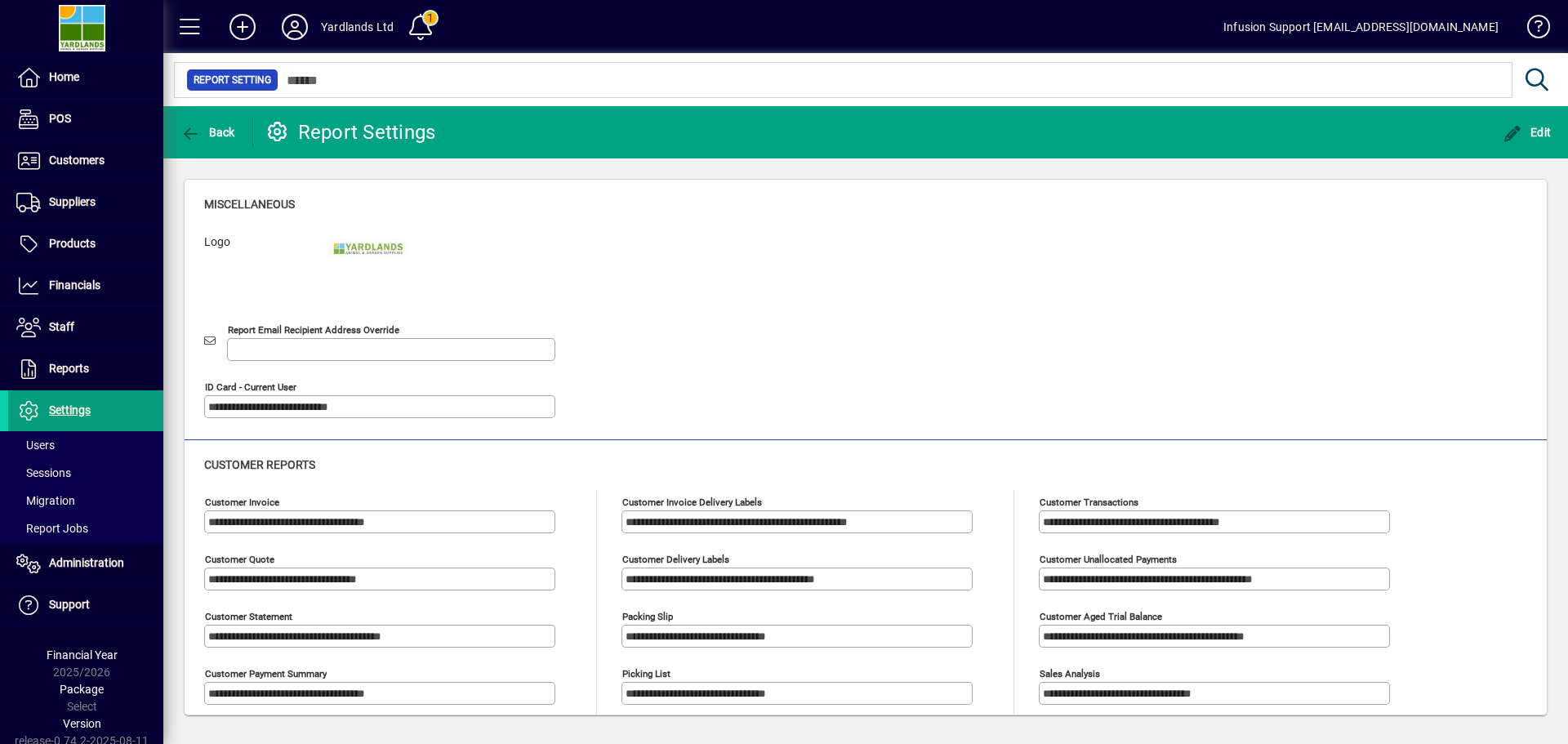
click at [390, 334] on mat-label "Report Email Recipient Address Override" at bounding box center [313, 329] width 172 height 11
click at [390, 343] on input "Report Email Recipient Address Override" at bounding box center [393, 349] width 323 height 13
click at [395, 343] on input "Report Email Recipient Address Override" at bounding box center [393, 349] width 323 height 13
drag, startPoint x: 401, startPoint y: 330, endPoint x: 236, endPoint y: 329, distance: 165.0
click at [236, 329] on div "Report Email Recipient Address Override" at bounding box center [380, 341] width 351 height 39
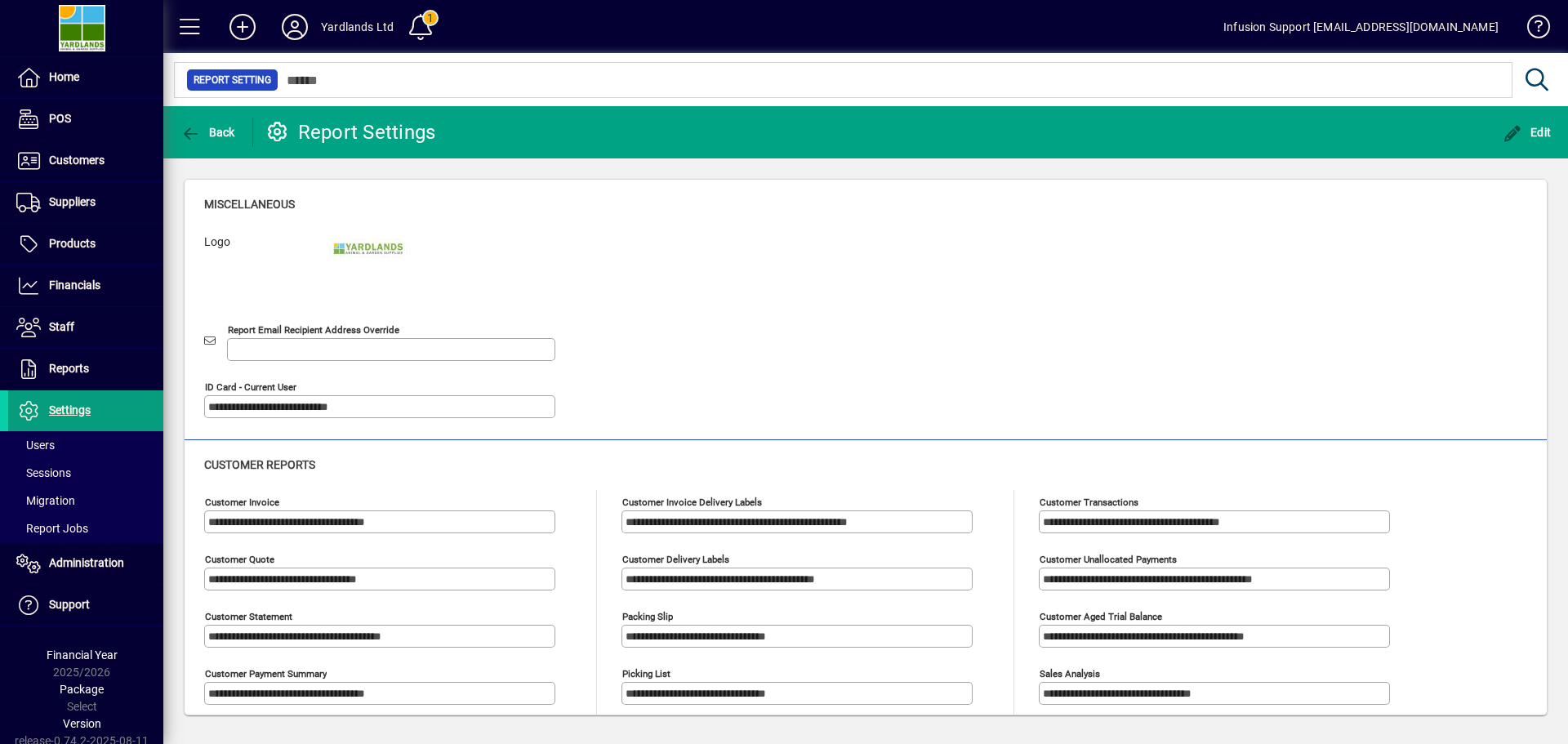
drag, startPoint x: 230, startPoint y: 326, endPoint x: 398, endPoint y: 328, distance: 168.0
click at [398, 328] on div "Report Email Recipient Address Override" at bounding box center [380, 341] width 351 height 39
drag, startPoint x: 395, startPoint y: 331, endPoint x: 227, endPoint y: 327, distance: 168.0
click at [226, 325] on div "Report Email Recipient Address Override" at bounding box center [380, 341] width 351 height 39
copy mat-label "Report Email Recipient Address Override"
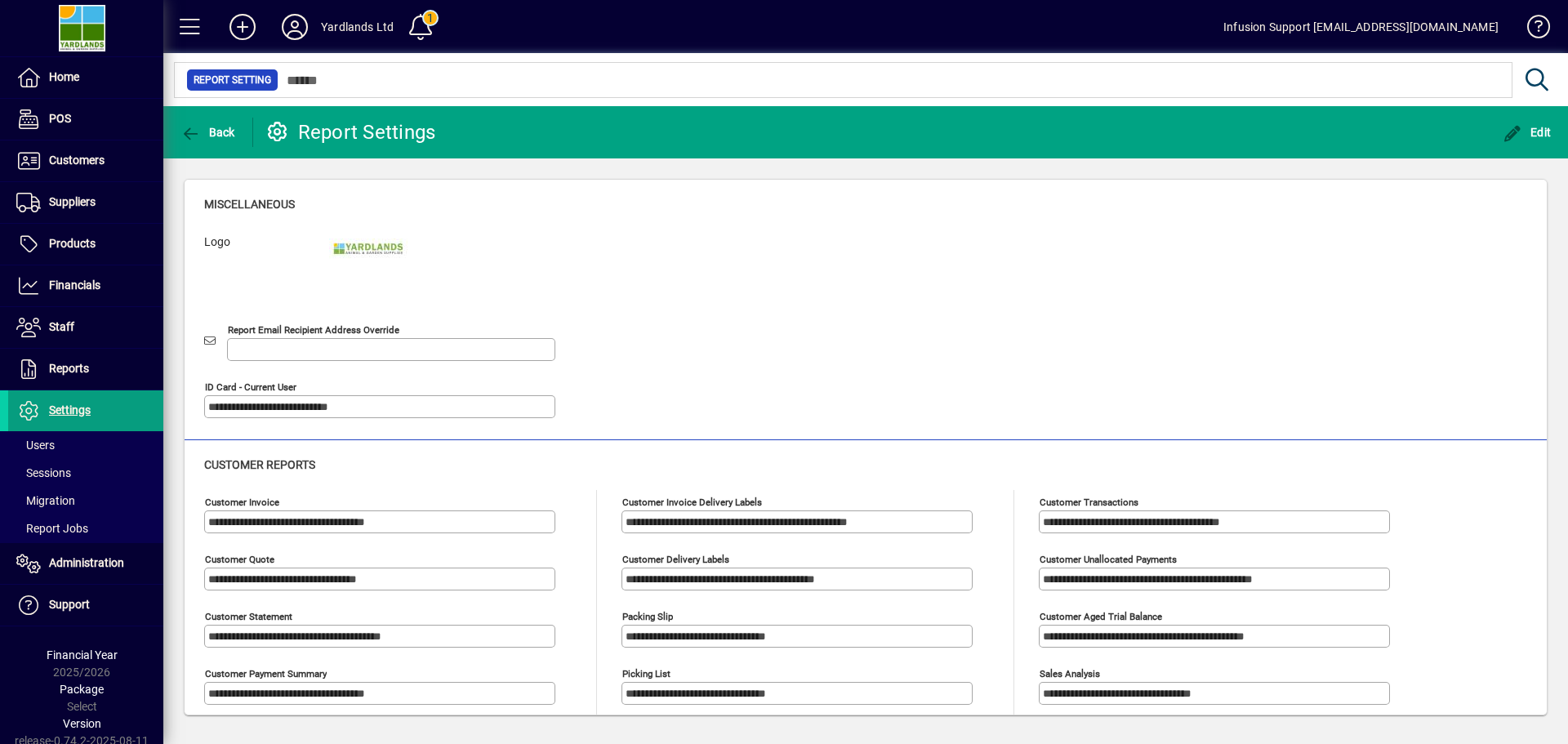
drag, startPoint x: 230, startPoint y: 330, endPoint x: 459, endPoint y: 327, distance: 229.0
click at [457, 329] on div "Report Email Recipient Address Override" at bounding box center [380, 341] width 351 height 39
click at [1503, 131] on icon "button" at bounding box center [1513, 134] width 20 height 16
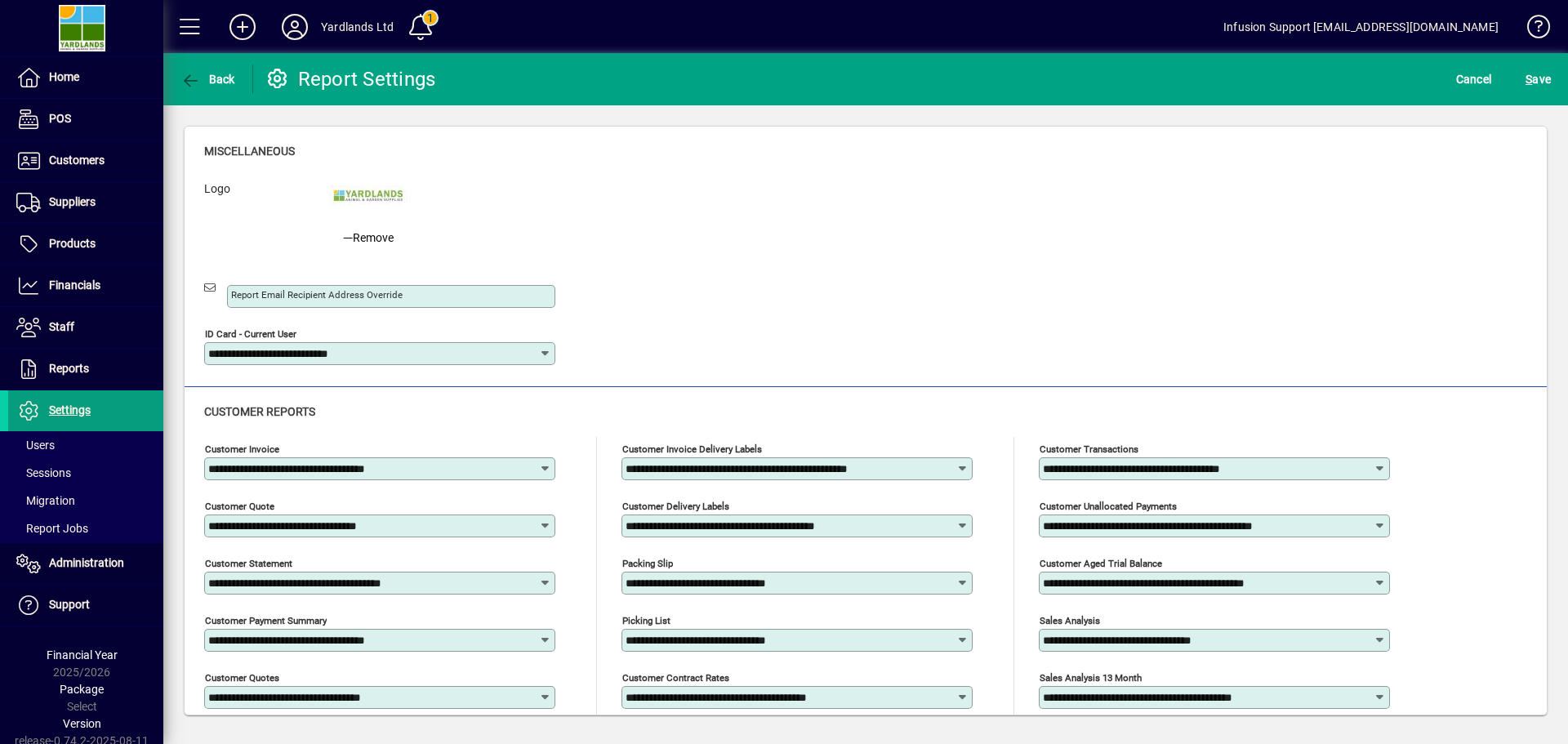
click at [423, 300] on input "Report Email Recipient Address Override" at bounding box center [393, 296] width 323 height 13
drag, startPoint x: 409, startPoint y: 280, endPoint x: 259, endPoint y: 281, distance: 150.0
click at [259, 281] on div "Report Email Recipient Address Override" at bounding box center [380, 287] width 351 height 39
drag, startPoint x: 226, startPoint y: 276, endPoint x: 236, endPoint y: 282, distance: 11.7
click at [237, 280] on div "Report Email Recipient Address Override" at bounding box center [380, 287] width 351 height 39
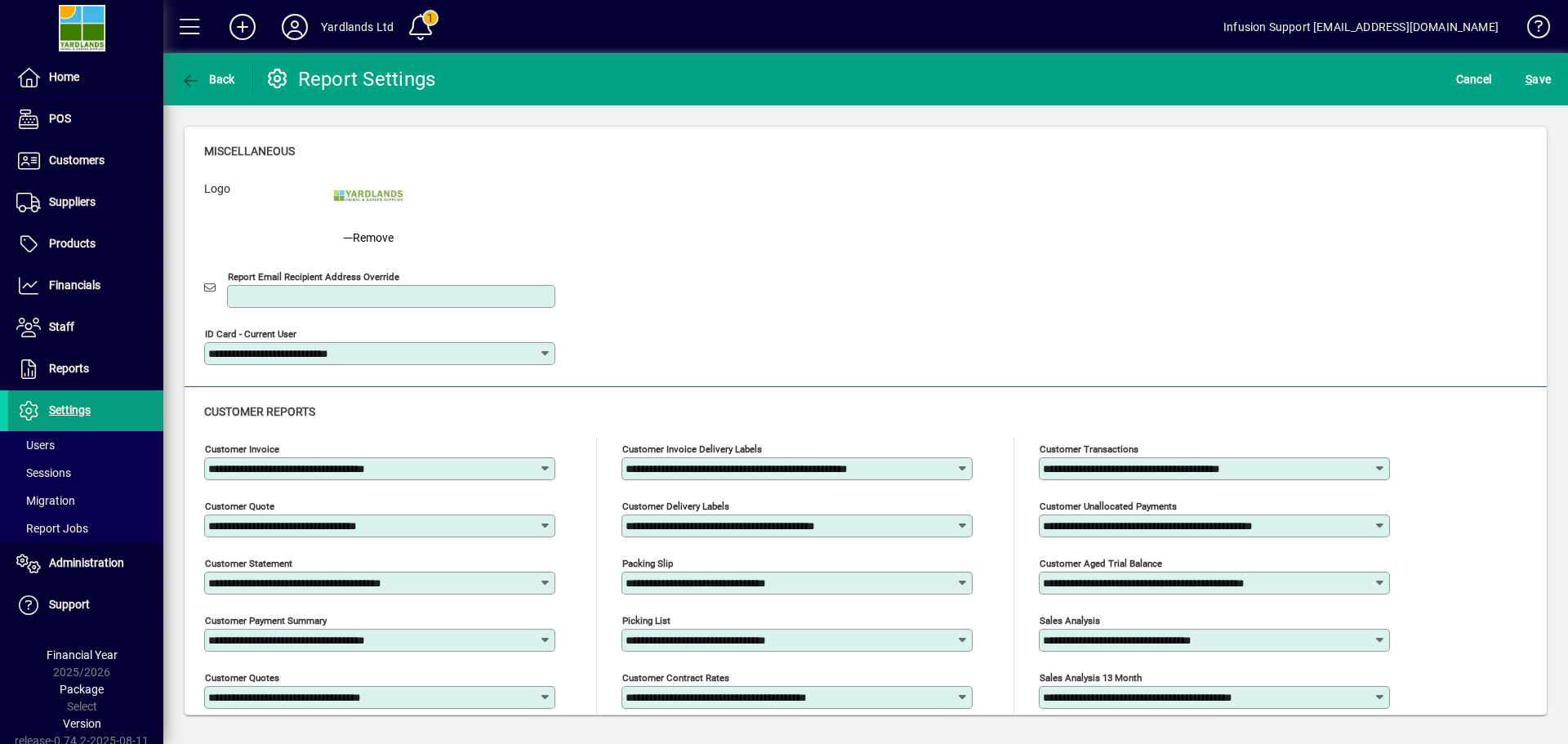
click at [275, 292] on input "Report Email Recipient Address Override" at bounding box center [393, 296] width 323 height 13
click at [254, 275] on div "Report Email Recipient Address Override" at bounding box center [380, 287] width 351 height 39
drag, startPoint x: 254, startPoint y: 275, endPoint x: 400, endPoint y: 257, distance: 147.1
click at [312, 265] on div "Report Email Recipient Address Override" at bounding box center [392, 292] width 376 height 57
click at [284, 22] on icon at bounding box center [294, 27] width 33 height 26
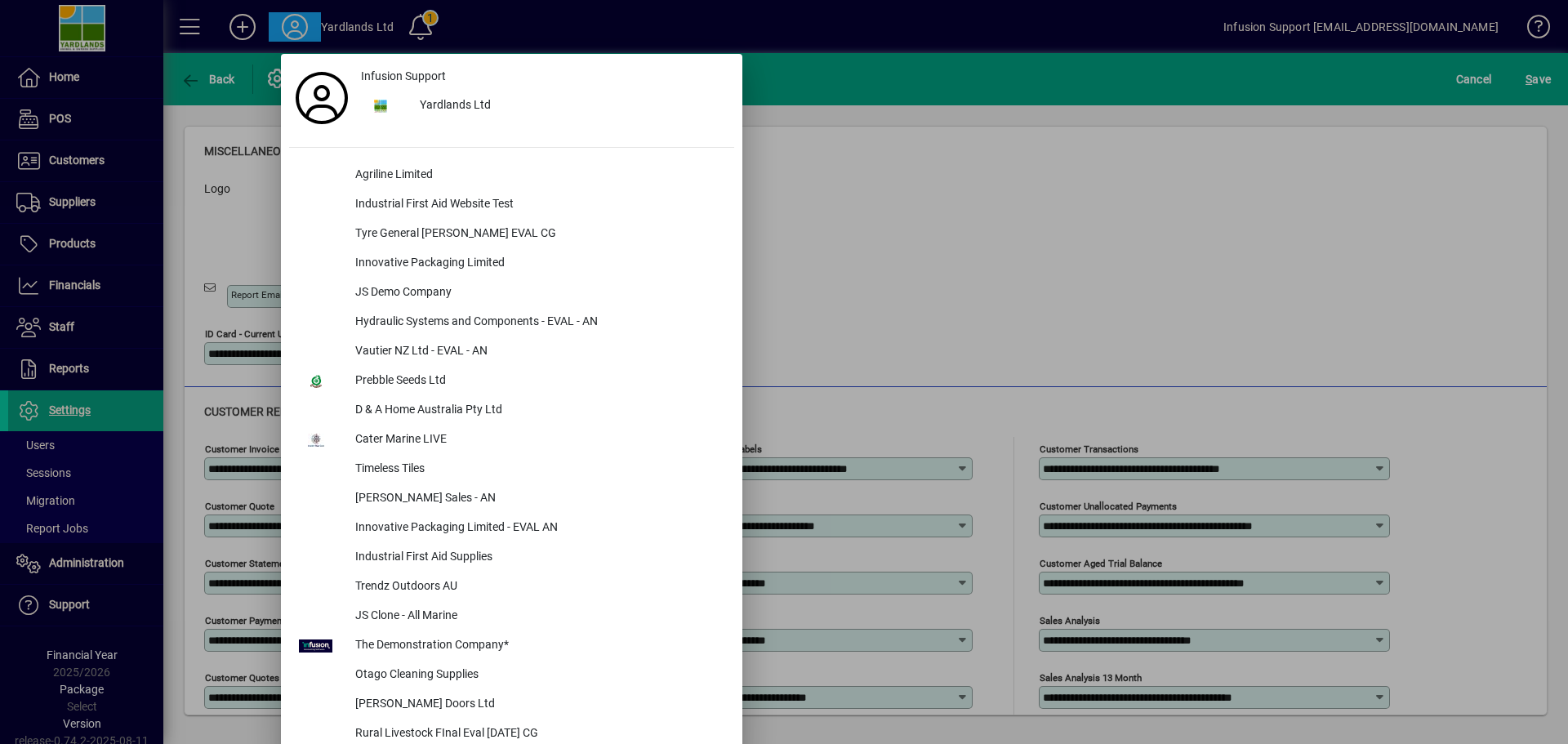
scroll to position [2033, 0]
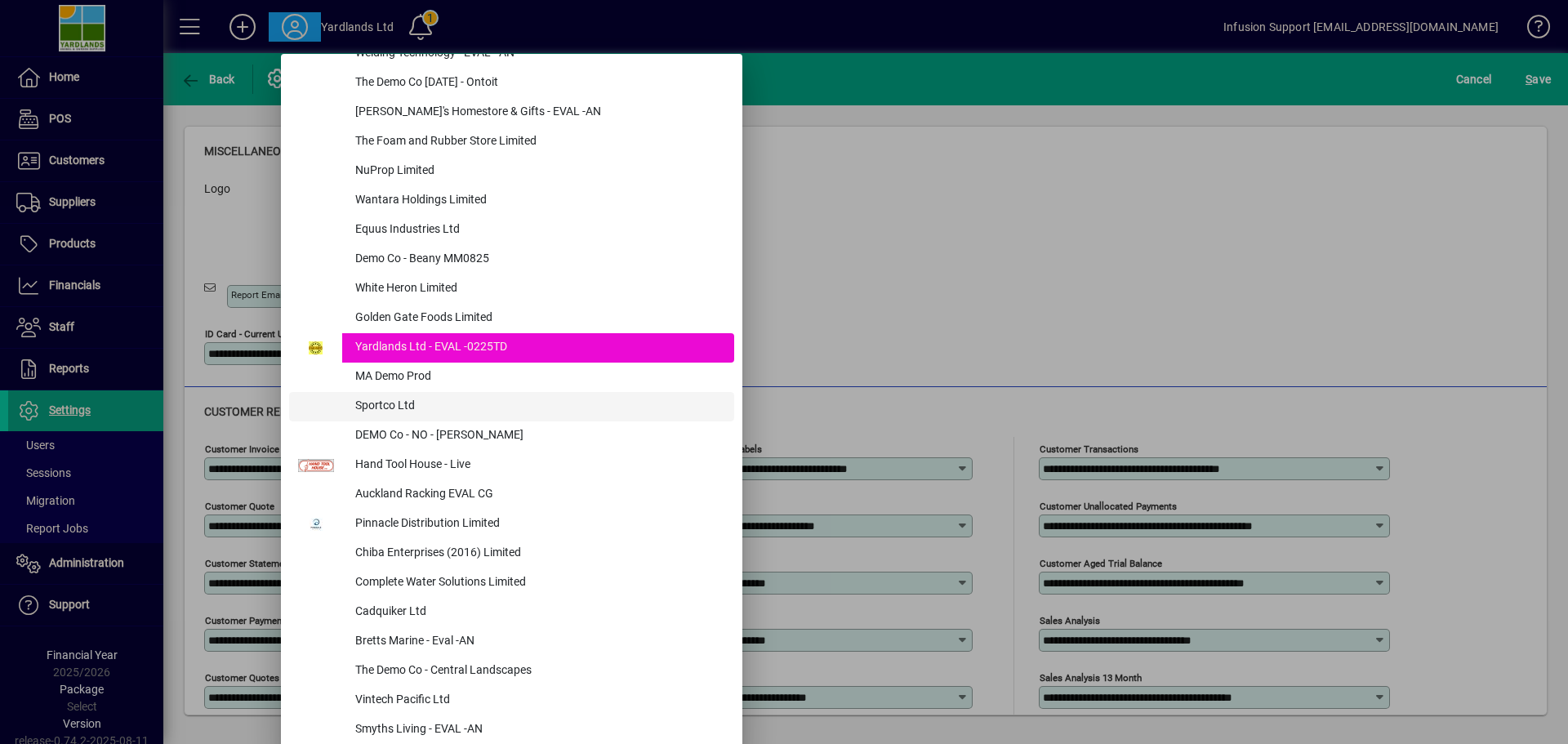
click at [375, 410] on div "Sportco Ltd" at bounding box center [538, 406] width 392 height 29
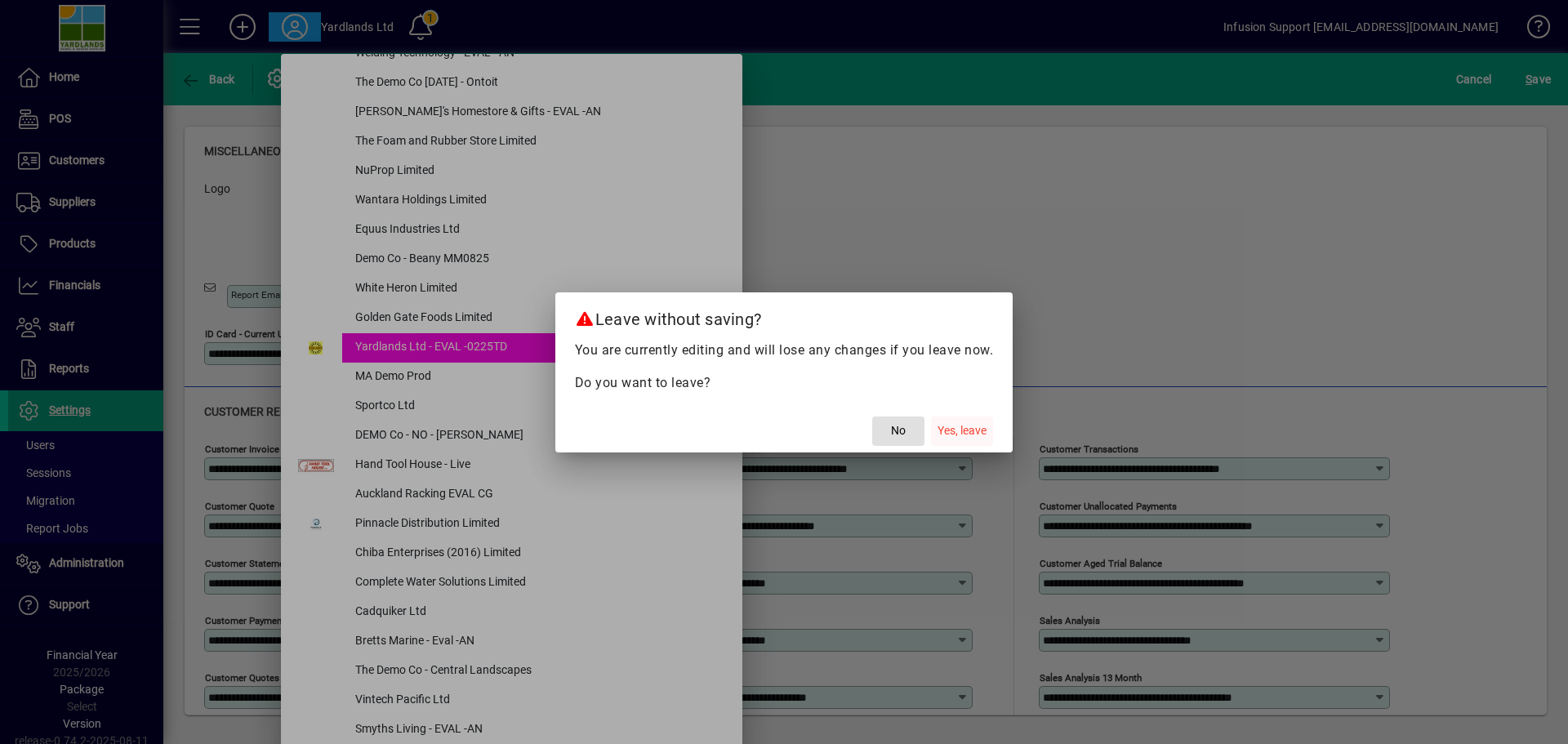
click at [974, 431] on span "Yes, leave" at bounding box center [962, 430] width 49 height 17
